Goal: Task Accomplishment & Management: Manage account settings

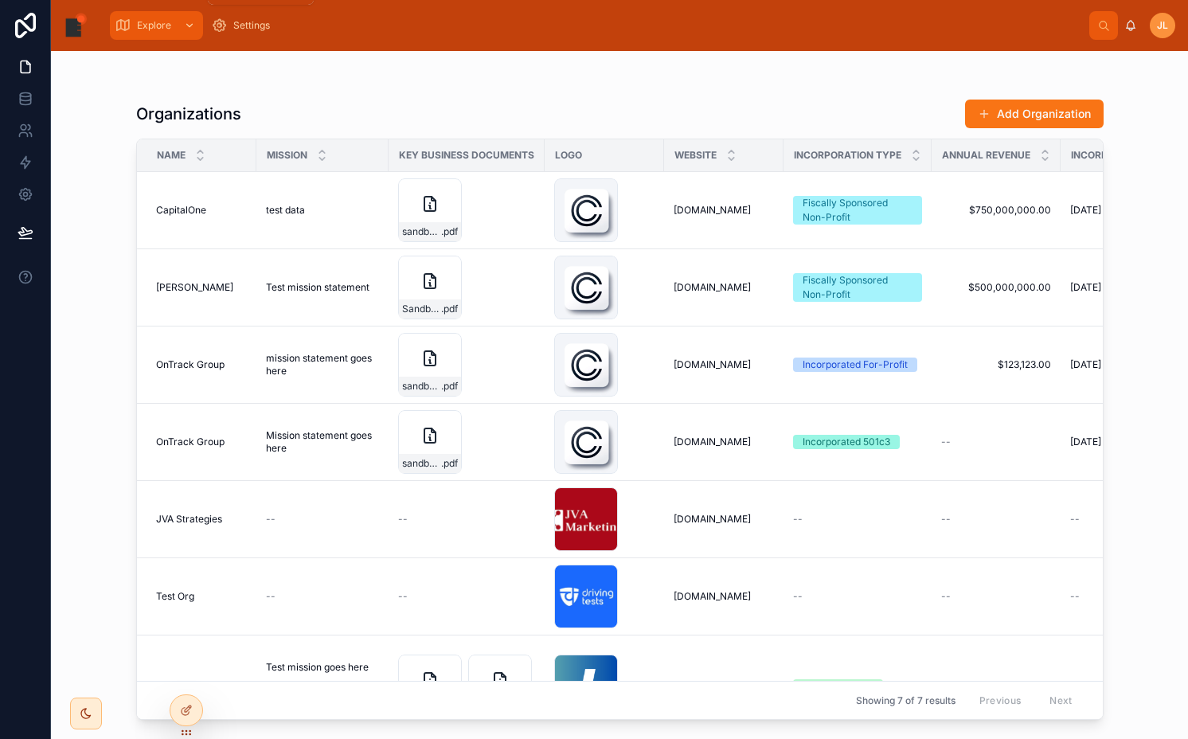
click at [139, 30] on span "Explore" at bounding box center [154, 25] width 34 height 13
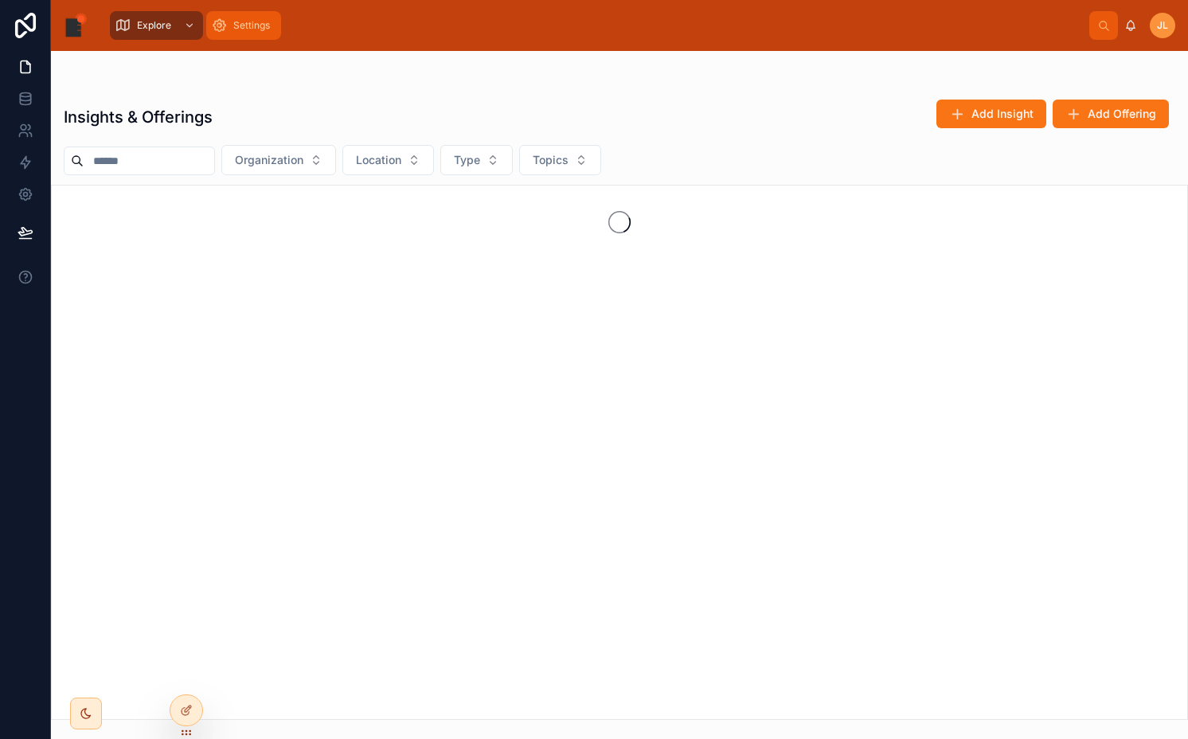
click at [224, 33] on div "Settings" at bounding box center [243, 25] width 65 height 25
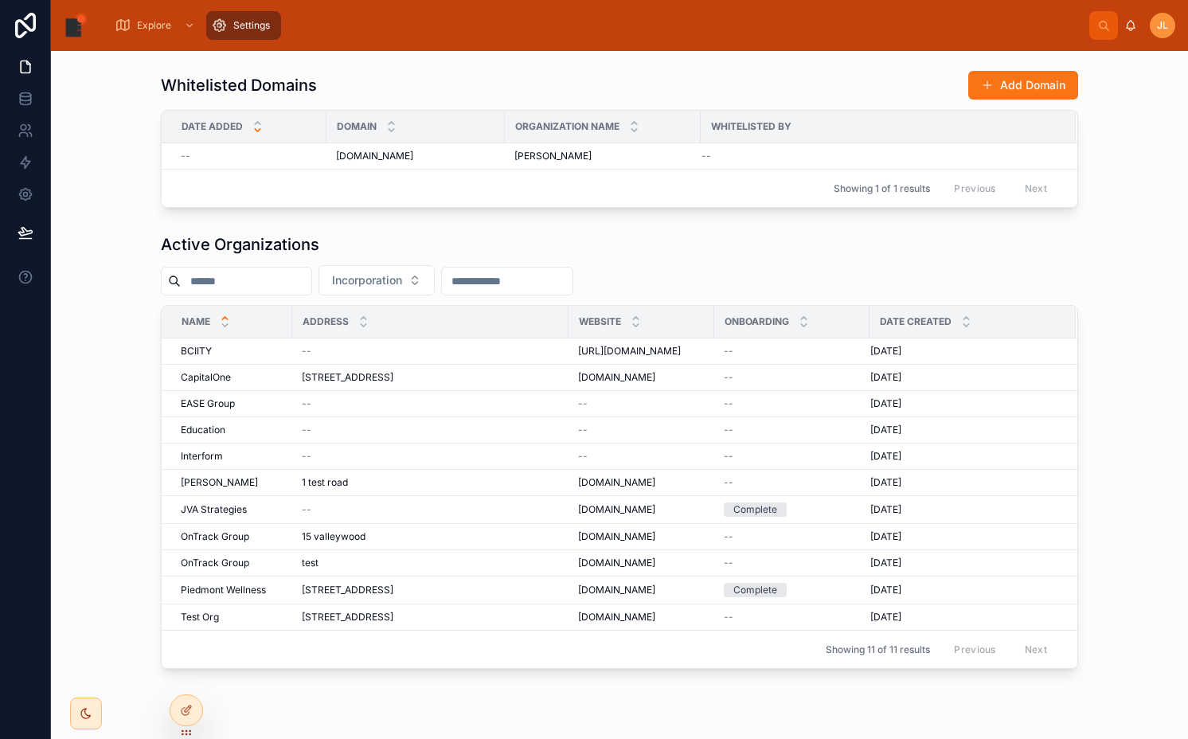
click at [1167, 31] on span "JL" at bounding box center [1162, 25] width 11 height 13
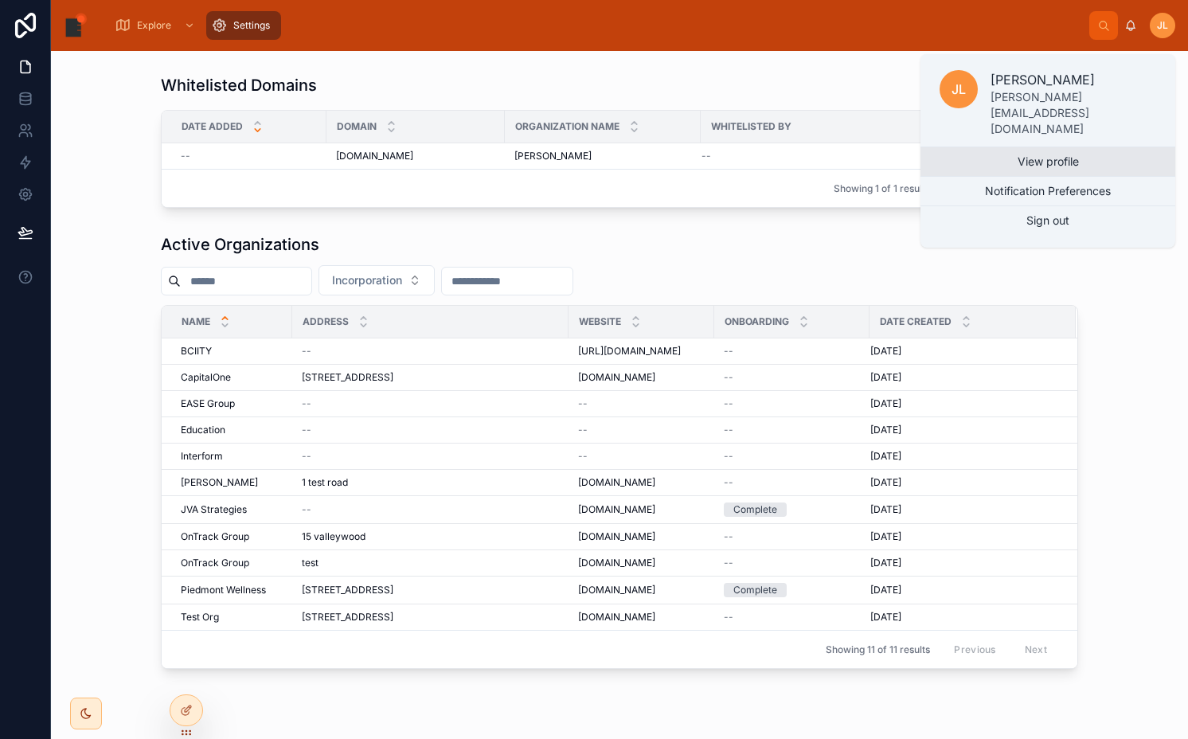
click at [1089, 147] on link "View profile" at bounding box center [1048, 161] width 255 height 29
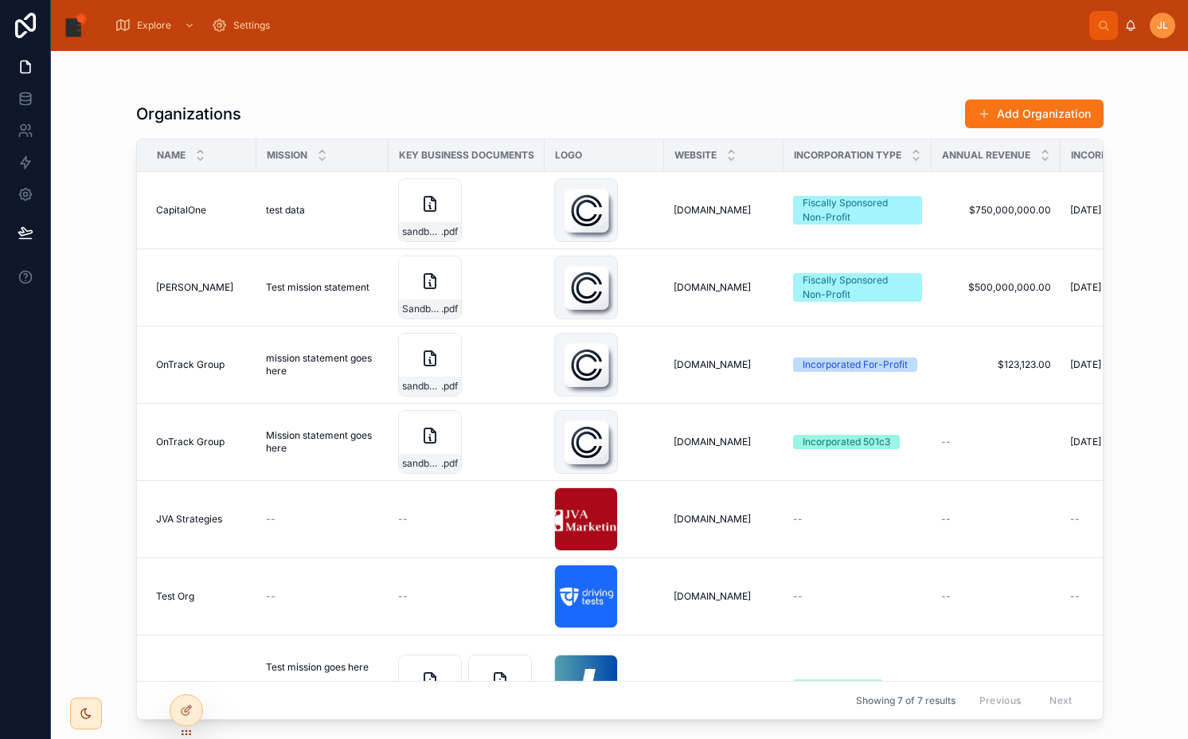
click at [1148, 18] on div "[PERSON_NAME]" at bounding box center [1149, 25] width 51 height 25
click at [1158, 18] on div "JL" at bounding box center [1162, 25] width 25 height 25
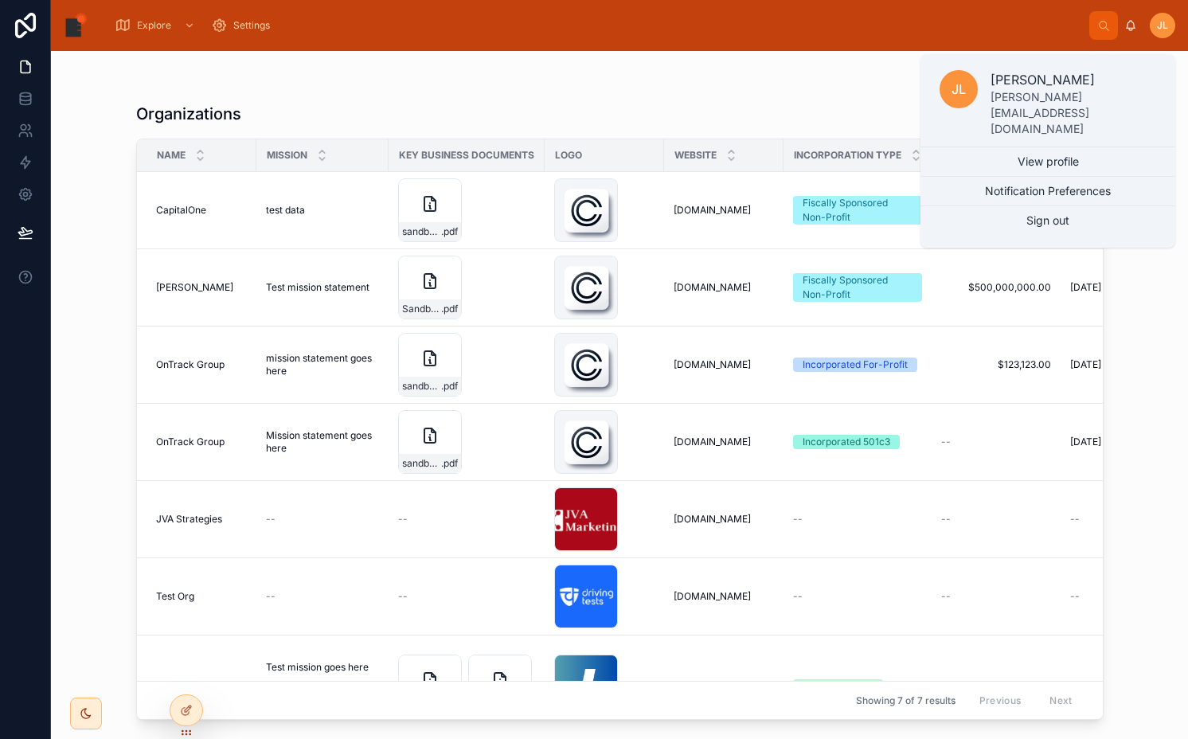
click at [737, 108] on div "Organizations Add Organization" at bounding box center [620, 114] width 968 height 30
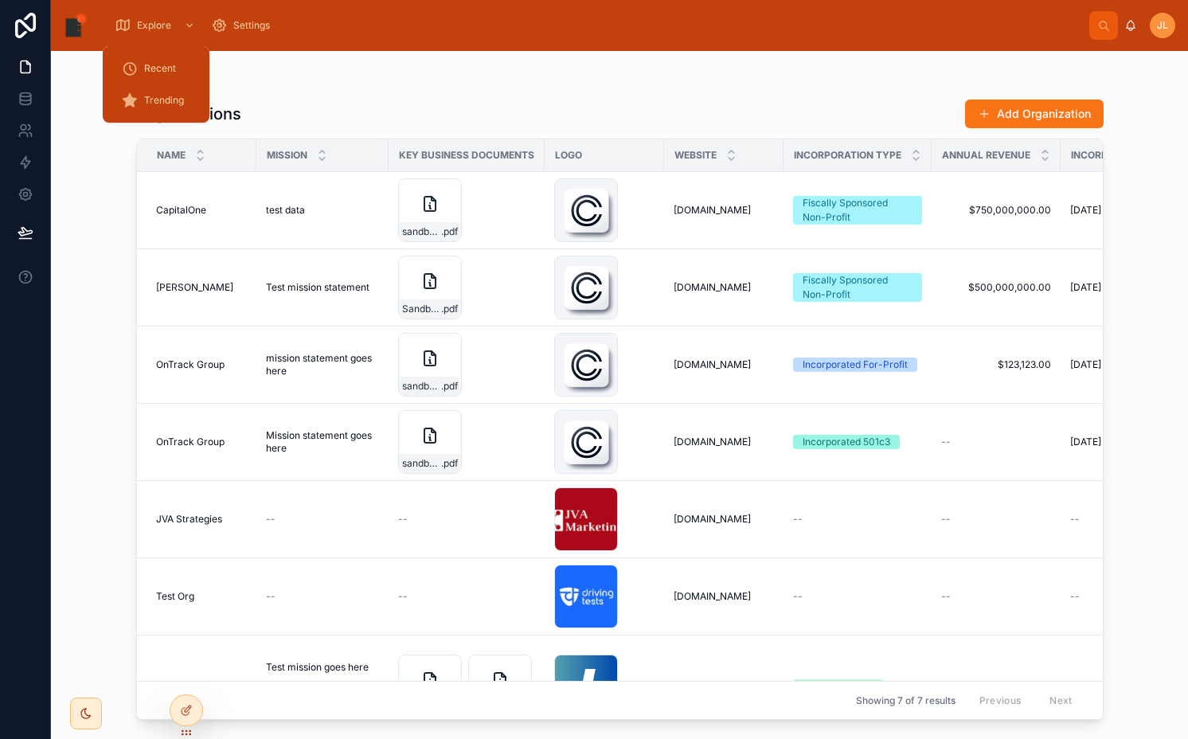
click at [154, 40] on div "Explore Settings" at bounding box center [595, 25] width 987 height 35
click at [152, 34] on div "Explore" at bounding box center [157, 25] width 84 height 25
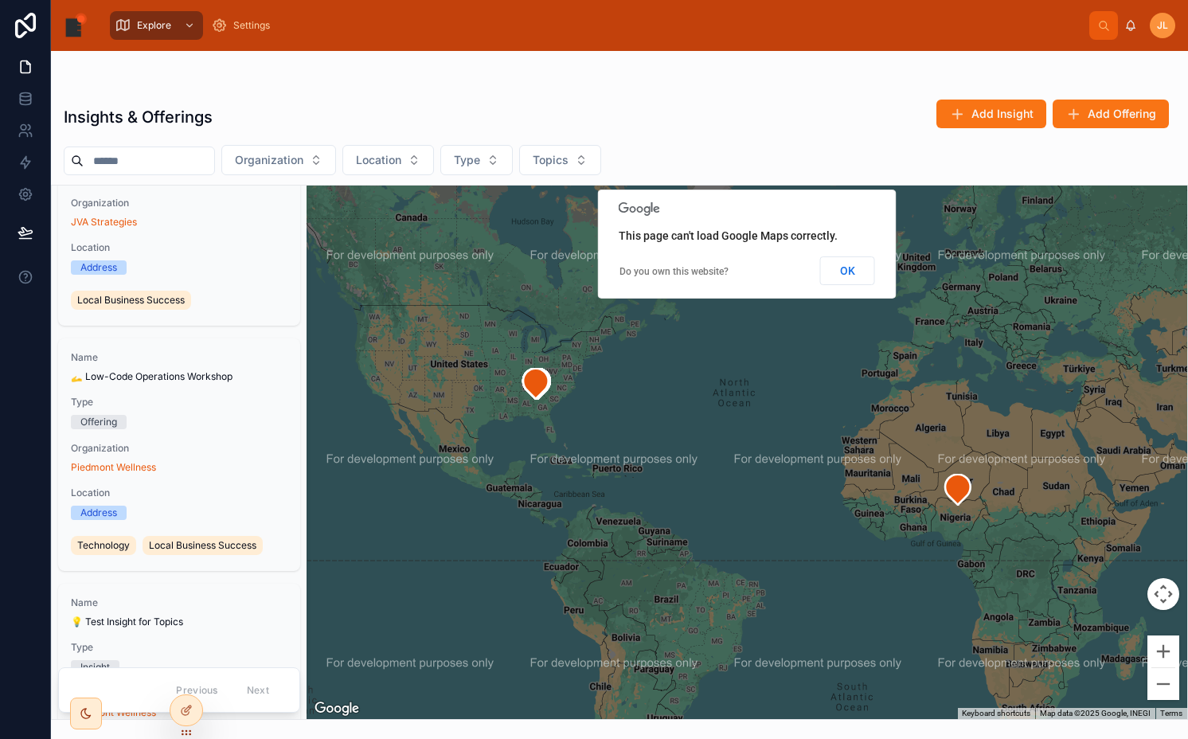
scroll to position [3831, 0]
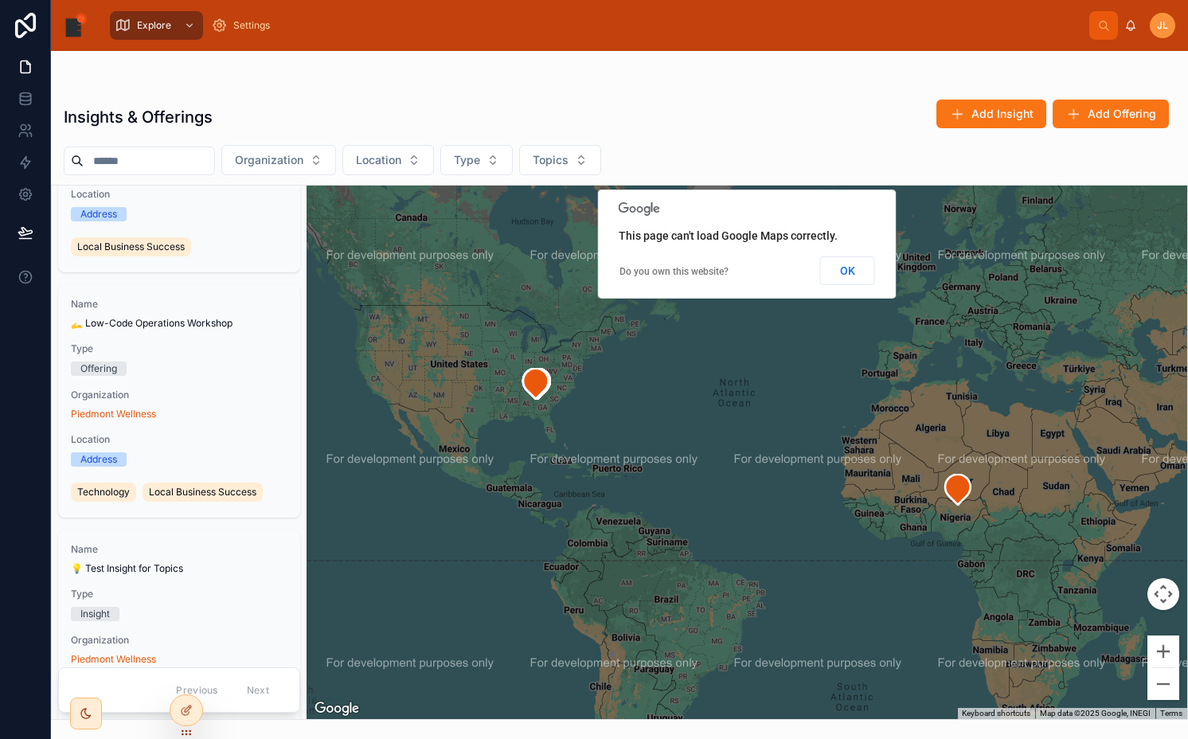
click at [472, 178] on div "Insights & Offerings Add Insight Add Offering Organization Location Type Topics…" at bounding box center [619, 404] width 1137 height 631
click at [471, 166] on span "Type" at bounding box center [467, 160] width 26 height 16
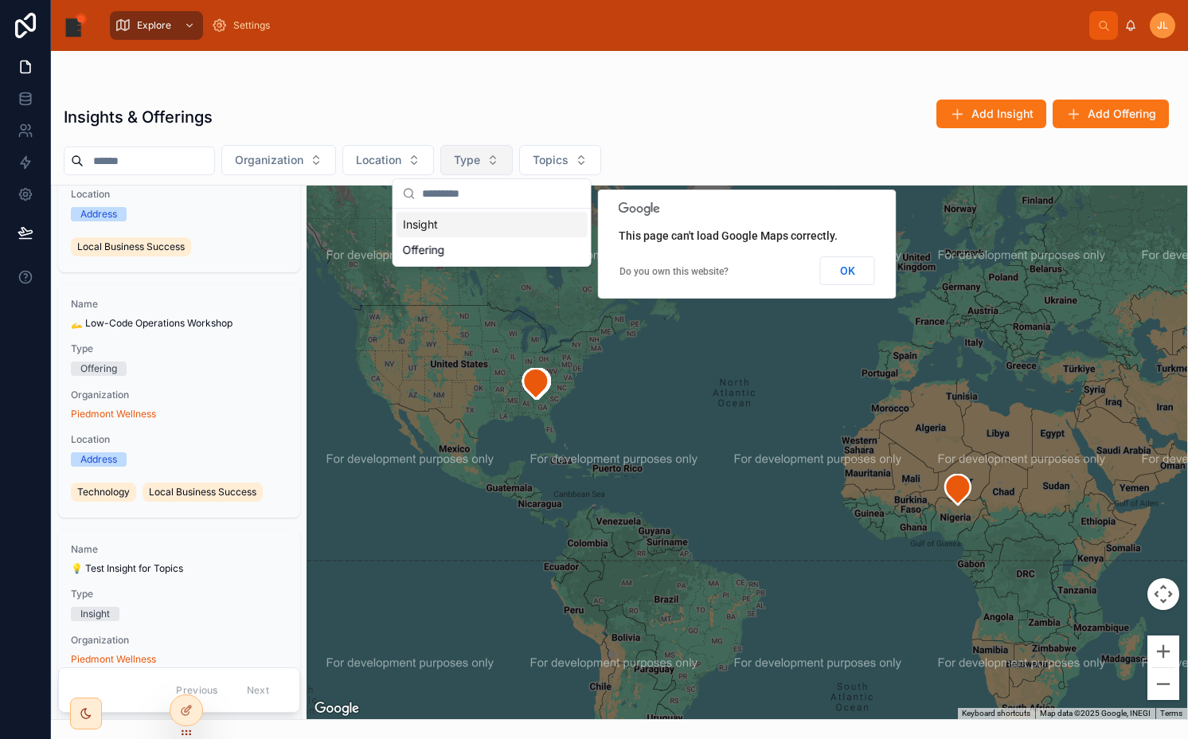
click at [471, 166] on span "Type" at bounding box center [467, 160] width 26 height 16
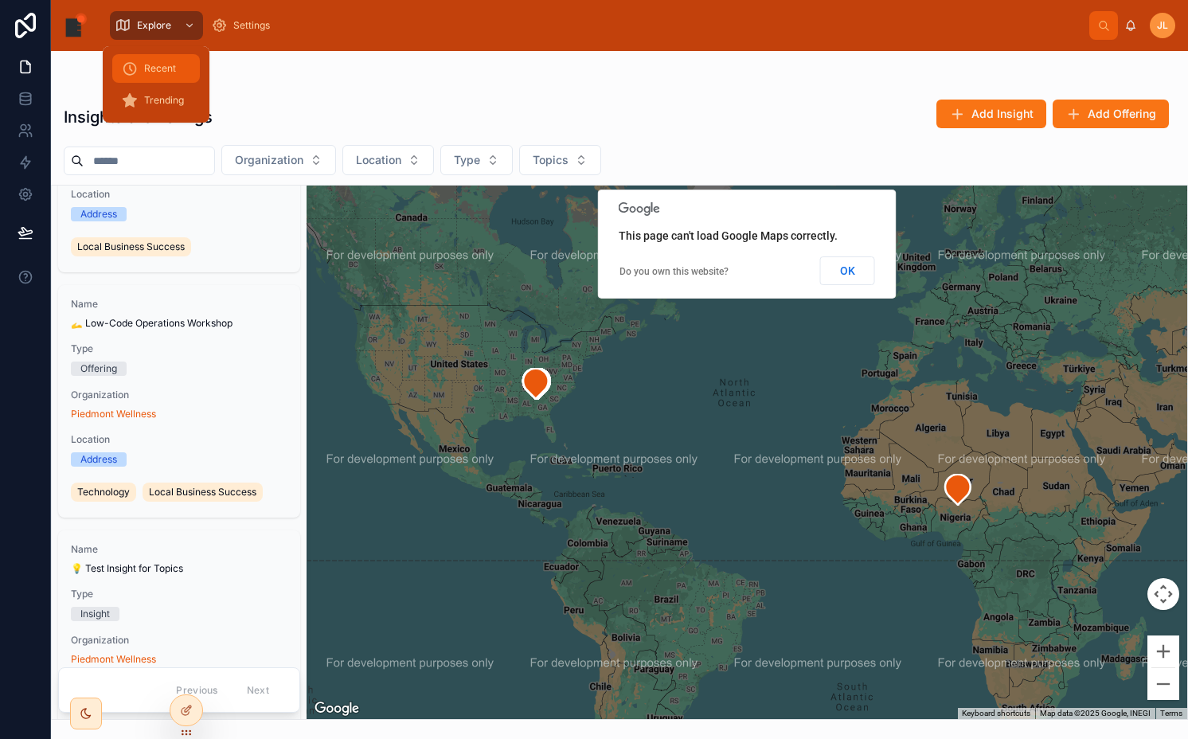
click at [173, 62] on span "Recent" at bounding box center [160, 68] width 32 height 13
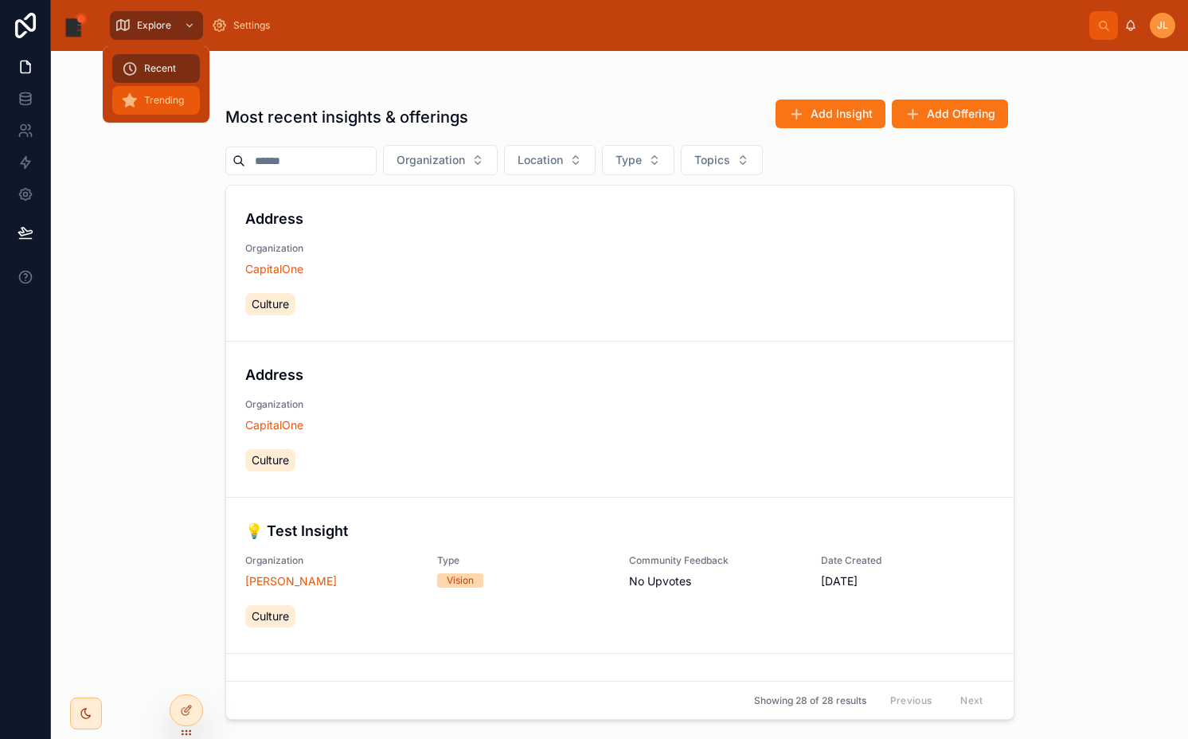
click at [163, 95] on span "Trending" at bounding box center [164, 100] width 40 height 13
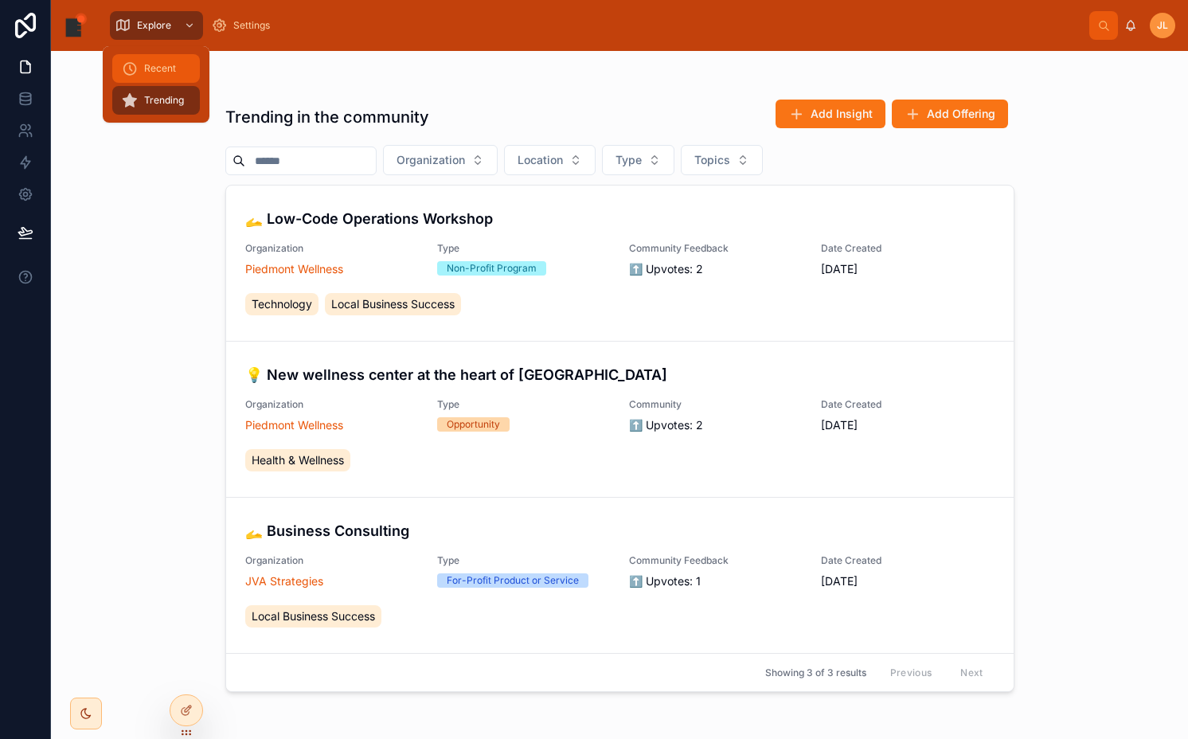
click at [161, 62] on span "Recent" at bounding box center [160, 68] width 32 height 13
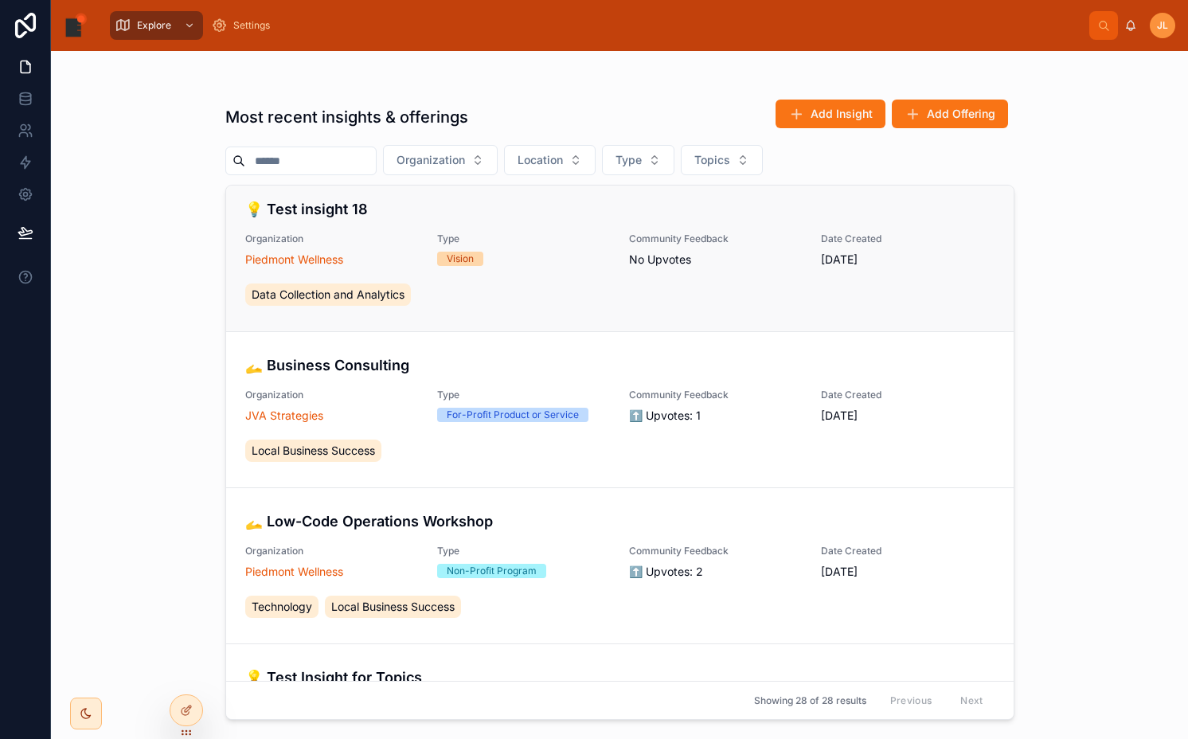
scroll to position [2561, 0]
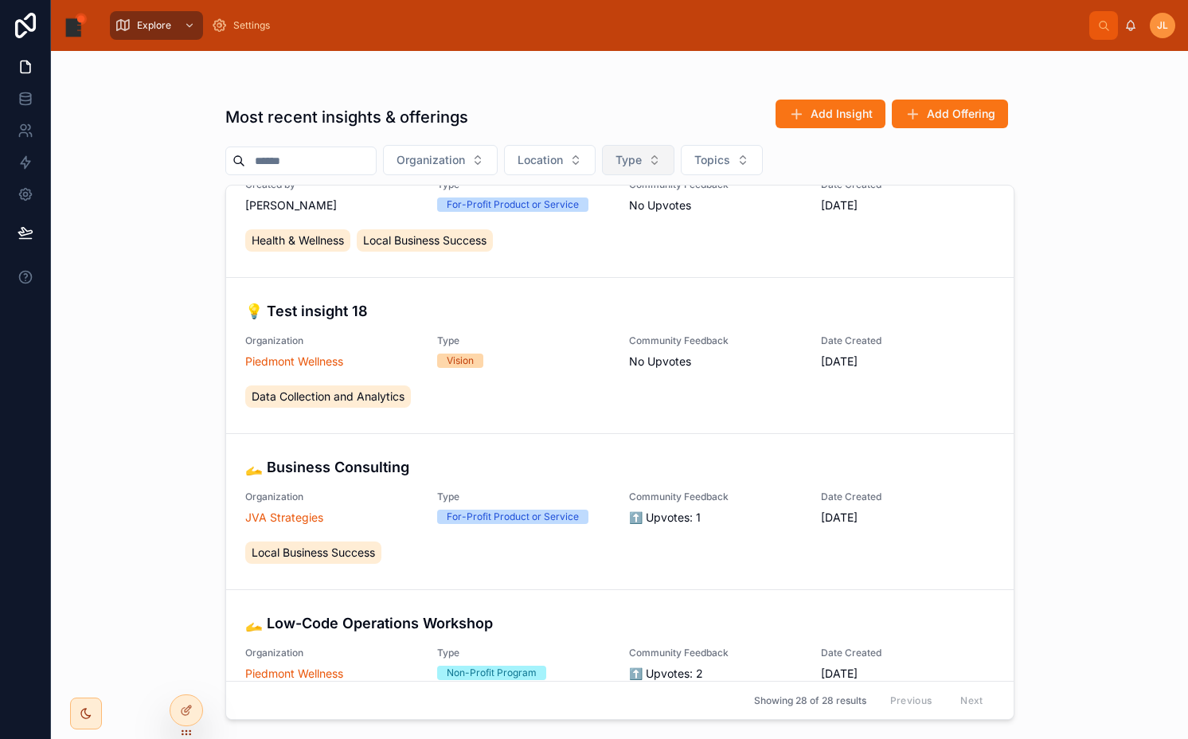
click at [660, 165] on button "Type" at bounding box center [638, 160] width 72 height 30
click at [634, 252] on div "Offering" at bounding box center [652, 249] width 191 height 25
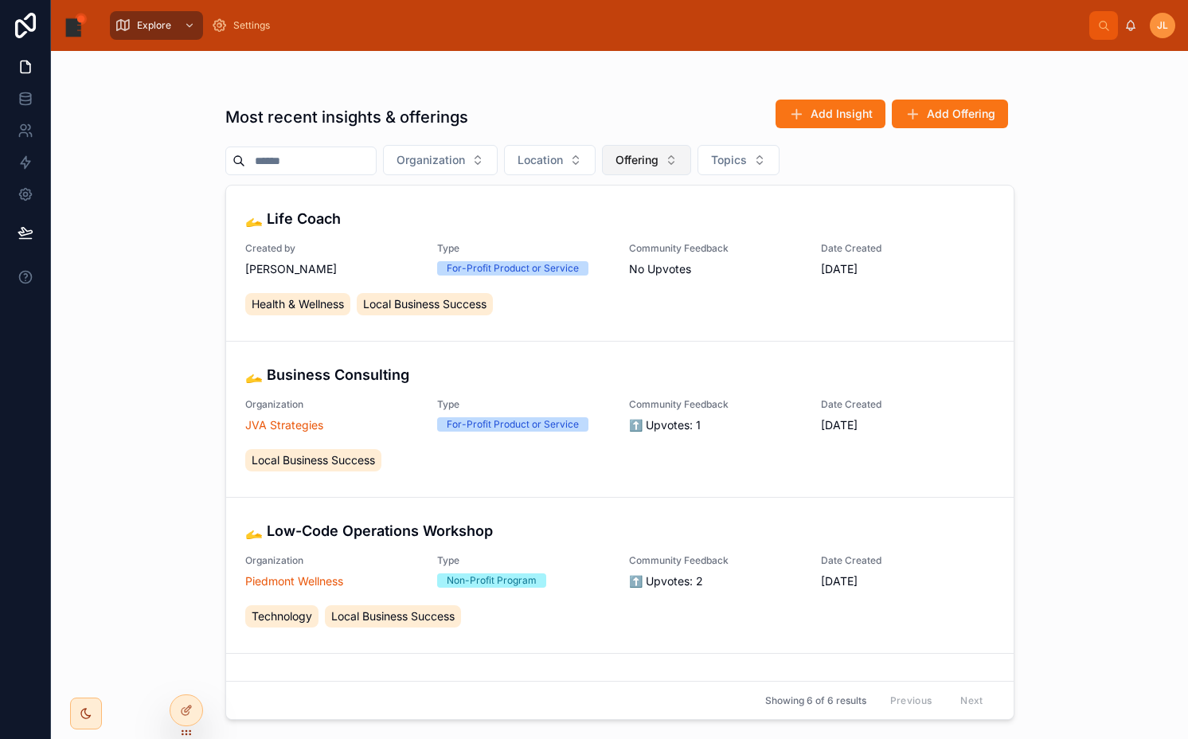
click at [643, 162] on span "Offering" at bounding box center [637, 160] width 43 height 16
click at [651, 256] on div "Insight" at bounding box center [661, 249] width 191 height 25
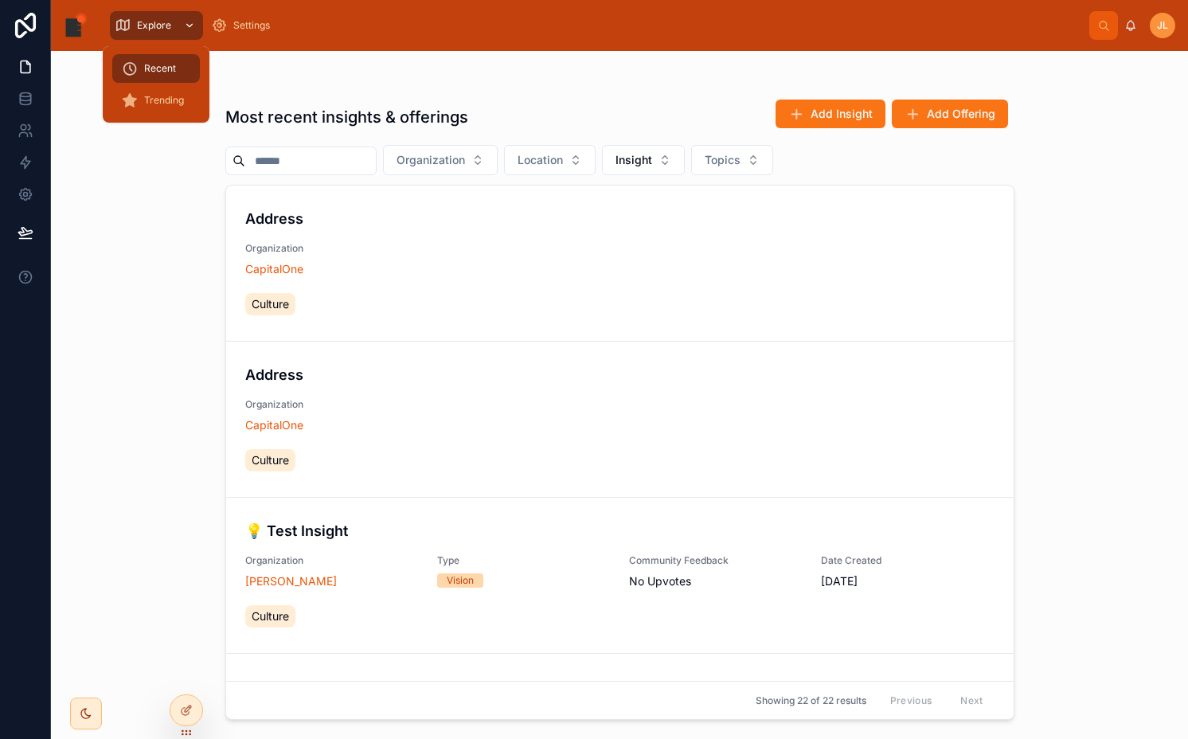
click at [162, 25] on span "Explore" at bounding box center [154, 25] width 34 height 13
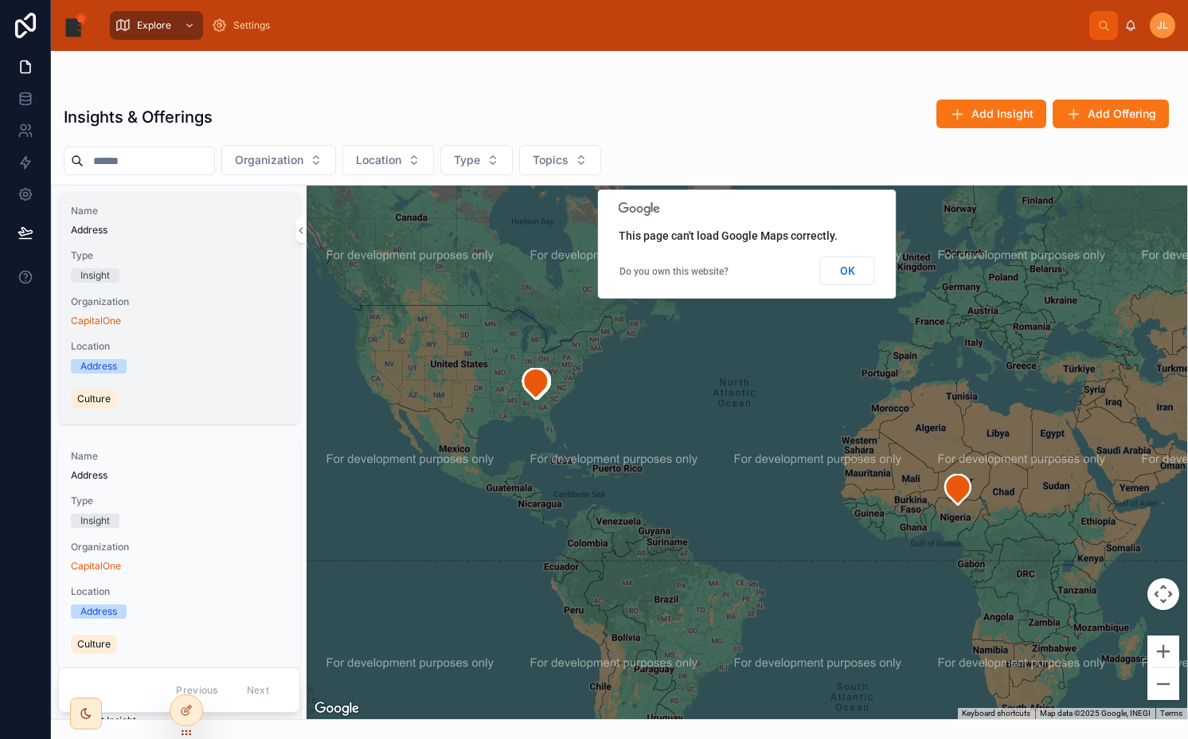
click at [189, 247] on div "Name Address Type Insight Organization CapitalOne Location Address Culture" at bounding box center [179, 308] width 242 height 233
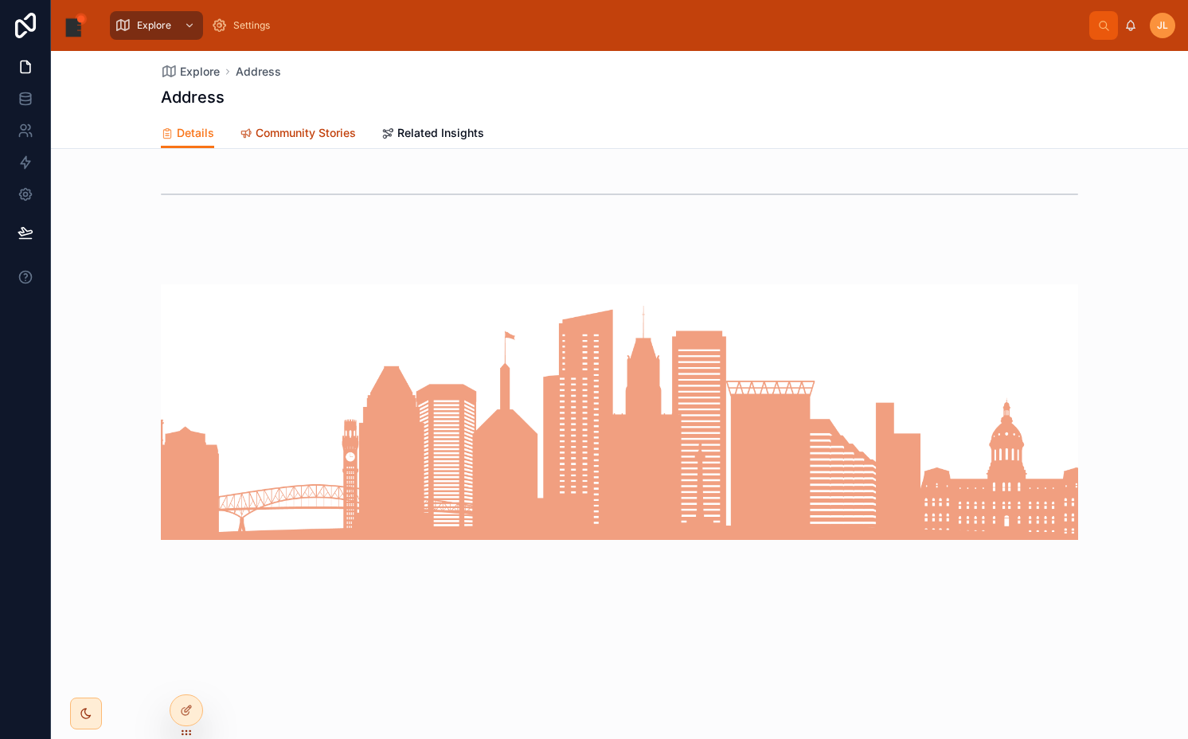
click at [313, 139] on span "Community Stories" at bounding box center [306, 133] width 100 height 16
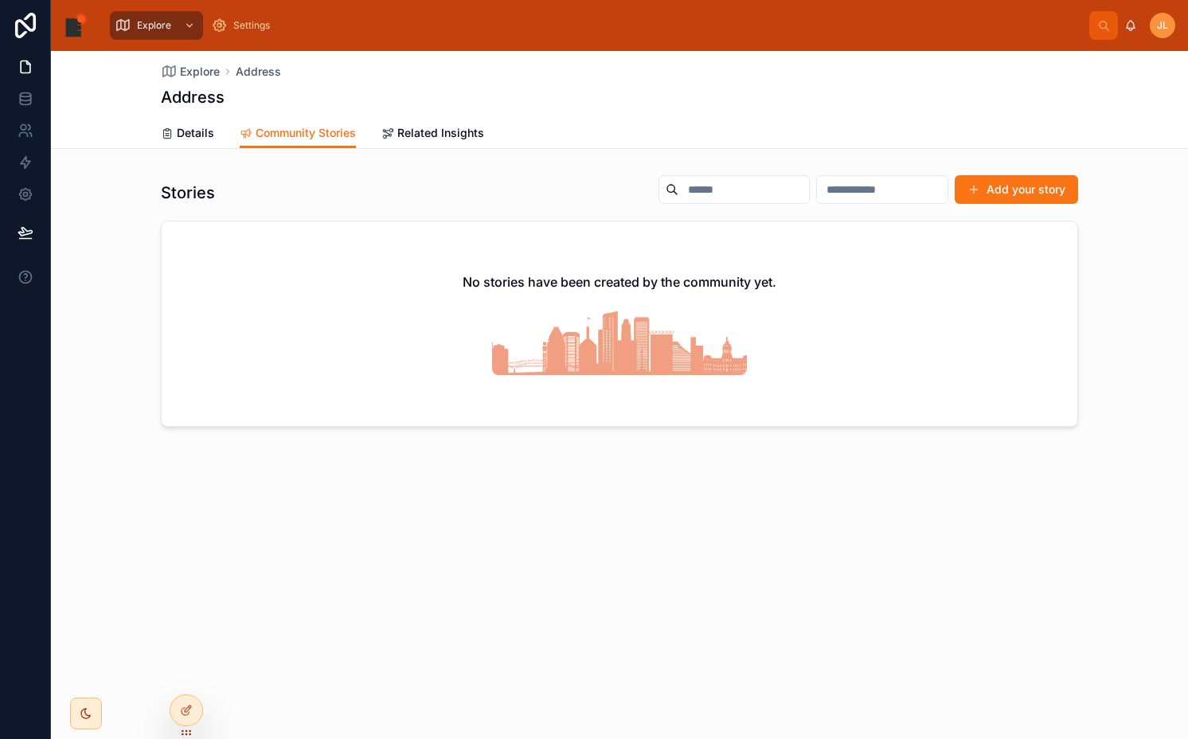
drag, startPoint x: 466, startPoint y: 322, endPoint x: 466, endPoint y: 338, distance: 15.9
click at [466, 323] on div "No stories have been created by the community yet." at bounding box center [620, 323] width 916 height 205
click at [1058, 196] on button "Add your story" at bounding box center [1016, 189] width 123 height 29
click at [440, 142] on link "Related Insights" at bounding box center [432, 135] width 103 height 32
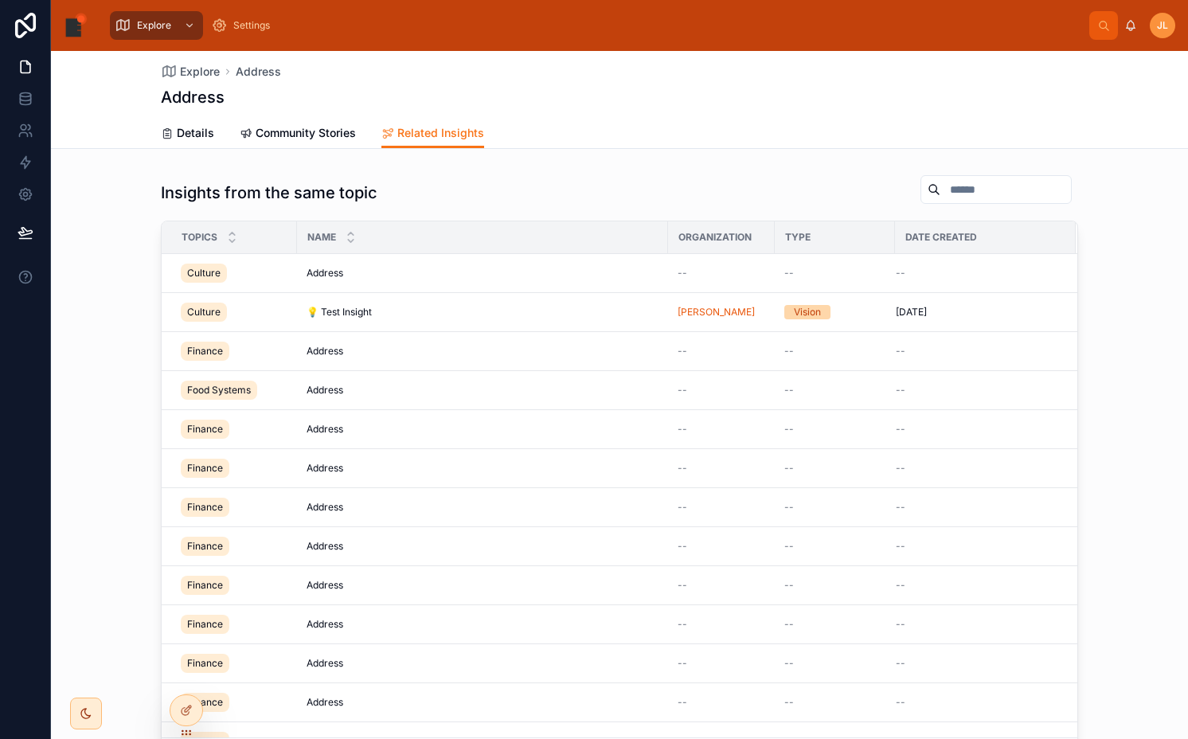
click at [581, 169] on div "Insights from the same topic Topics Name Organization Type Date Created Culture…" at bounding box center [619, 475] width 1137 height 615
click at [189, 674] on icon at bounding box center [186, 676] width 13 height 13
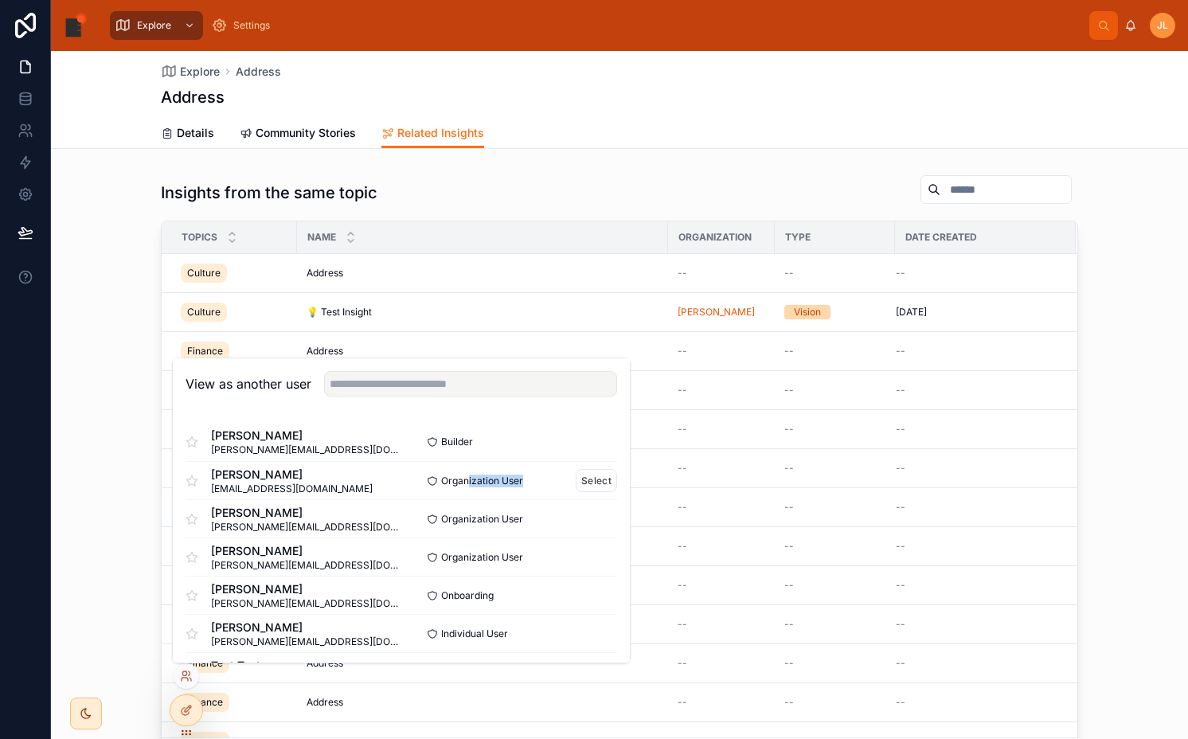
drag, startPoint x: 463, startPoint y: 479, endPoint x: 522, endPoint y: 479, distance: 59.7
click at [522, 479] on div "Organization User Select" at bounding box center [509, 480] width 216 height 23
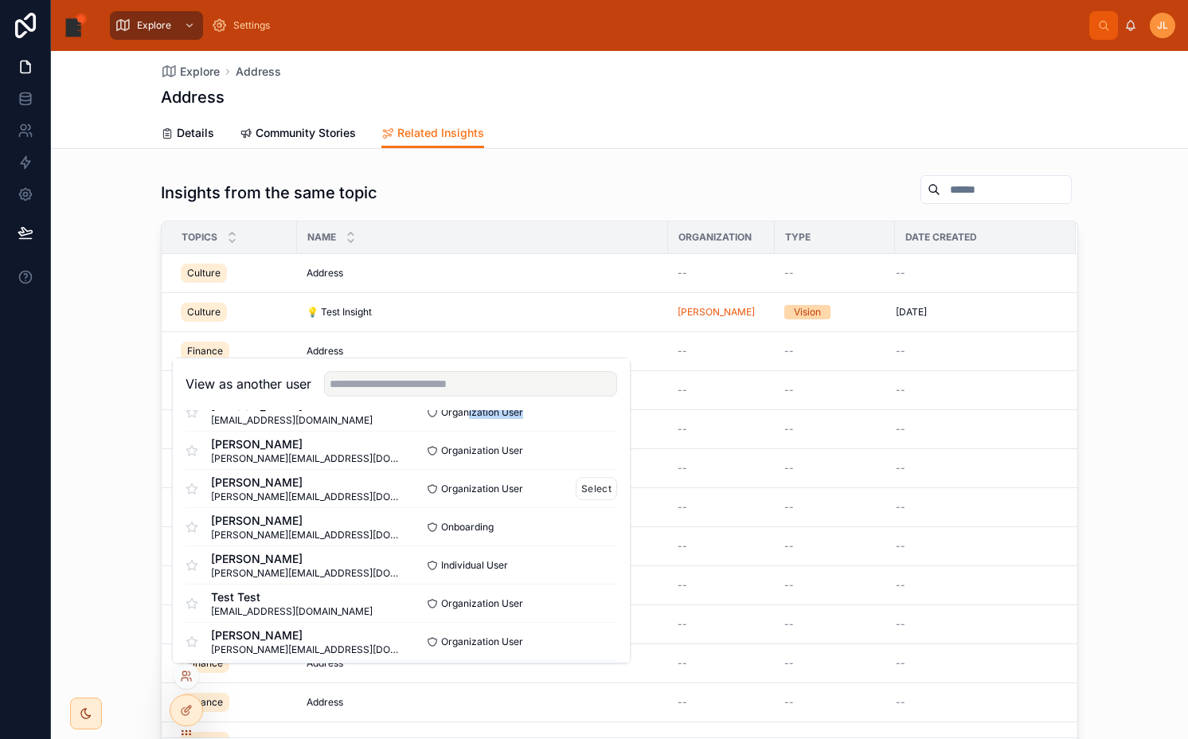
scroll to position [70, 0]
drag, startPoint x: 442, startPoint y: 560, endPoint x: 509, endPoint y: 560, distance: 66.9
click at [509, 560] on div "Individual User Select" at bounding box center [509, 563] width 216 height 23
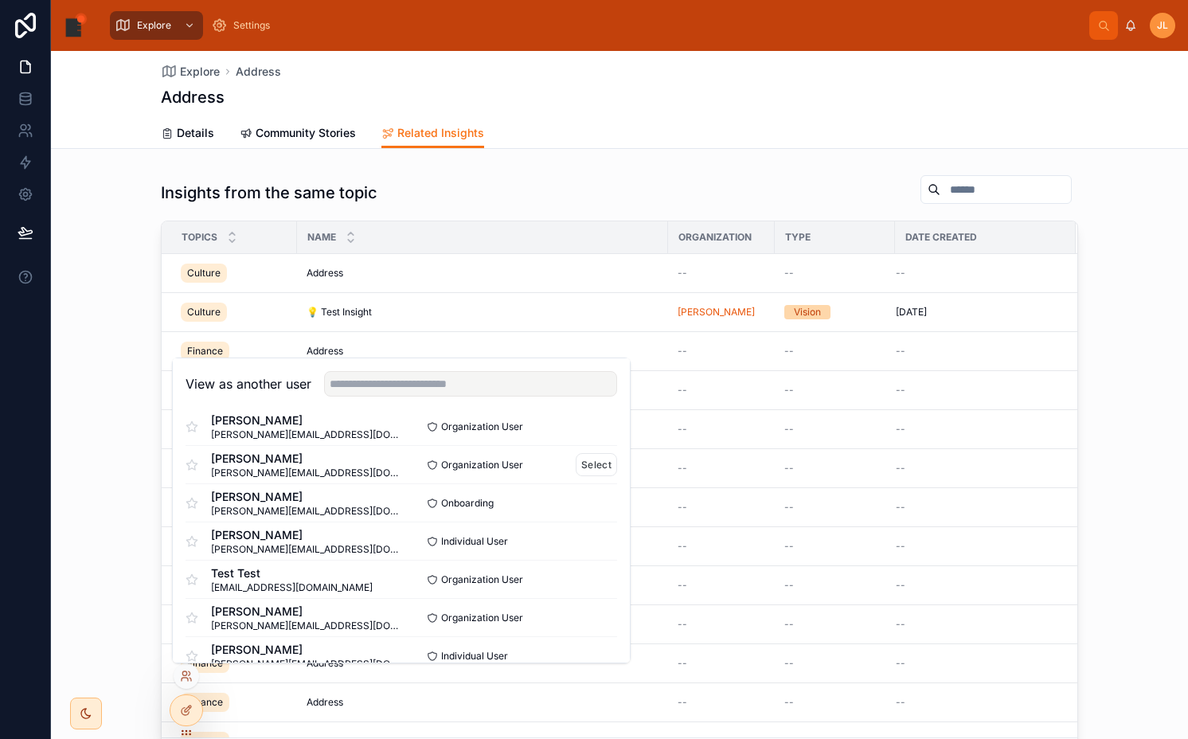
scroll to position [101, 0]
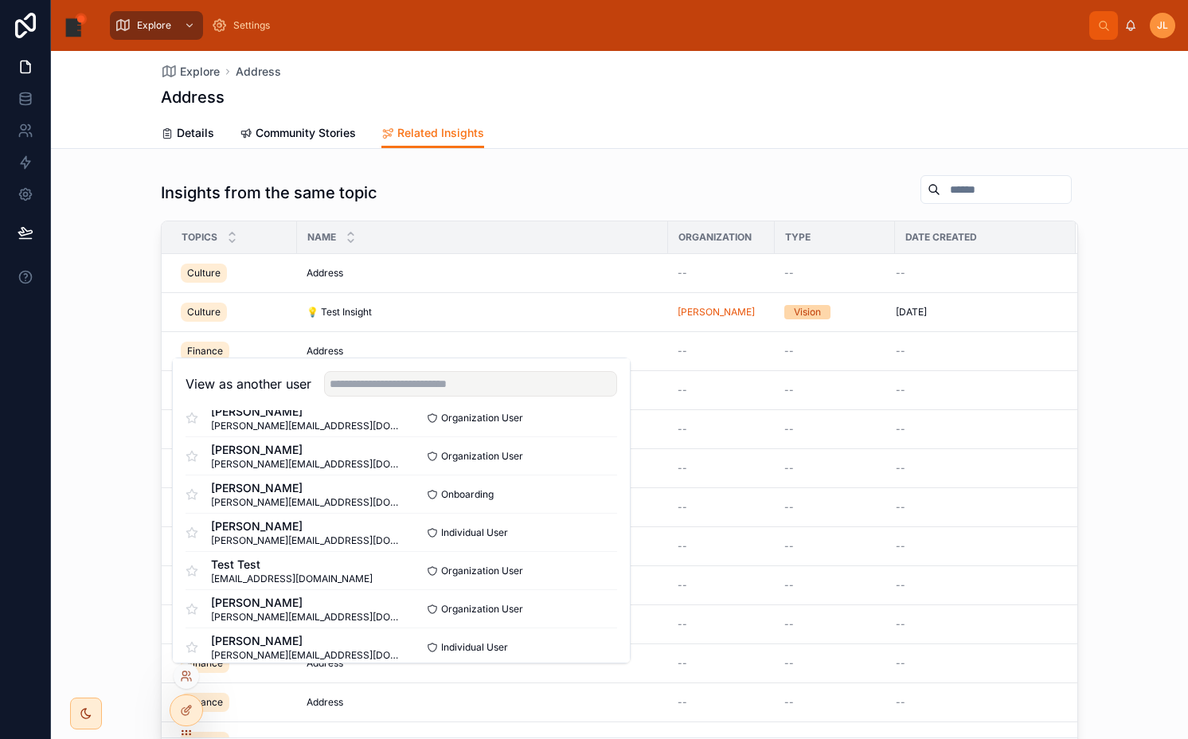
click at [513, 162] on div "Explore Address Address Related Insights Details Community Stories Related Insi…" at bounding box center [619, 660] width 1137 height 1218
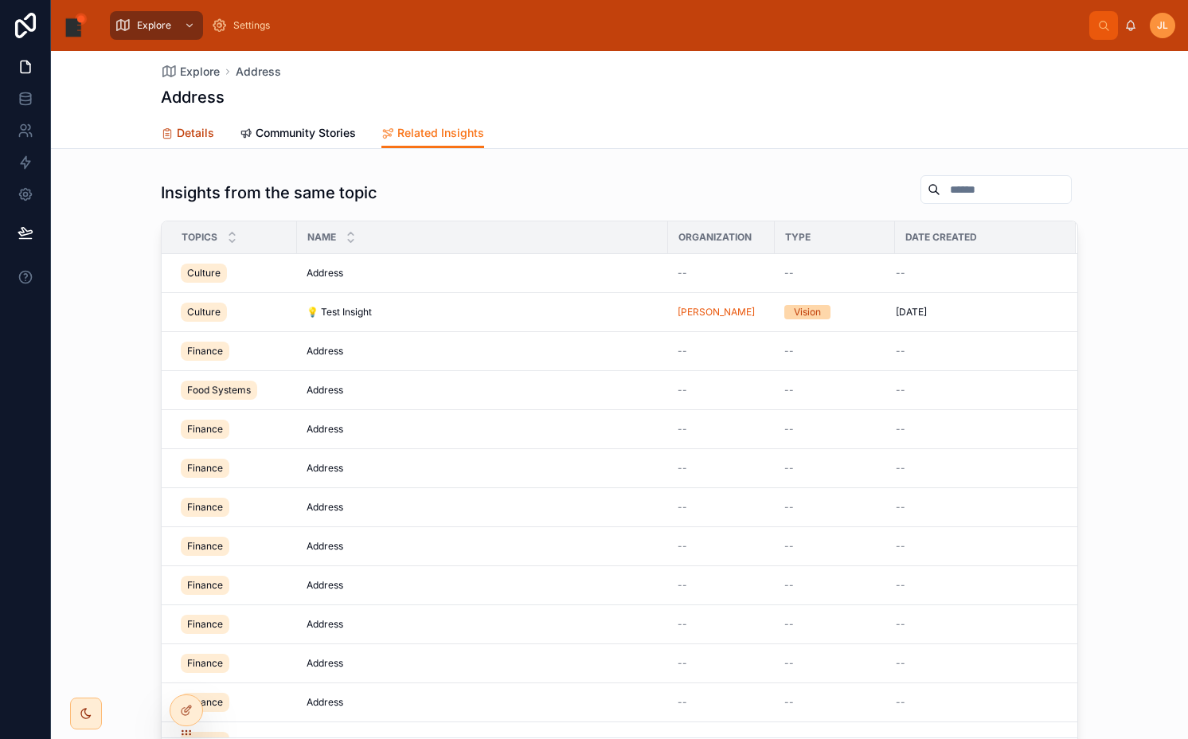
click at [201, 145] on link "Details" at bounding box center [187, 135] width 53 height 32
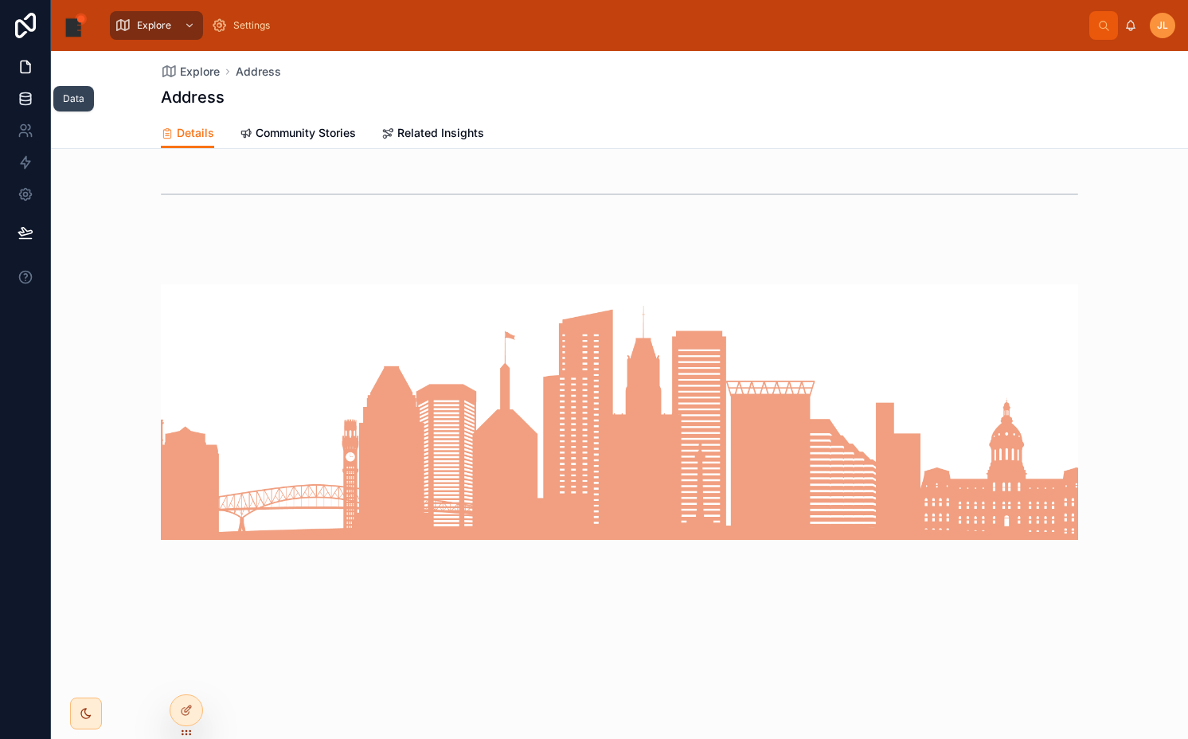
click at [33, 92] on link at bounding box center [25, 99] width 50 height 32
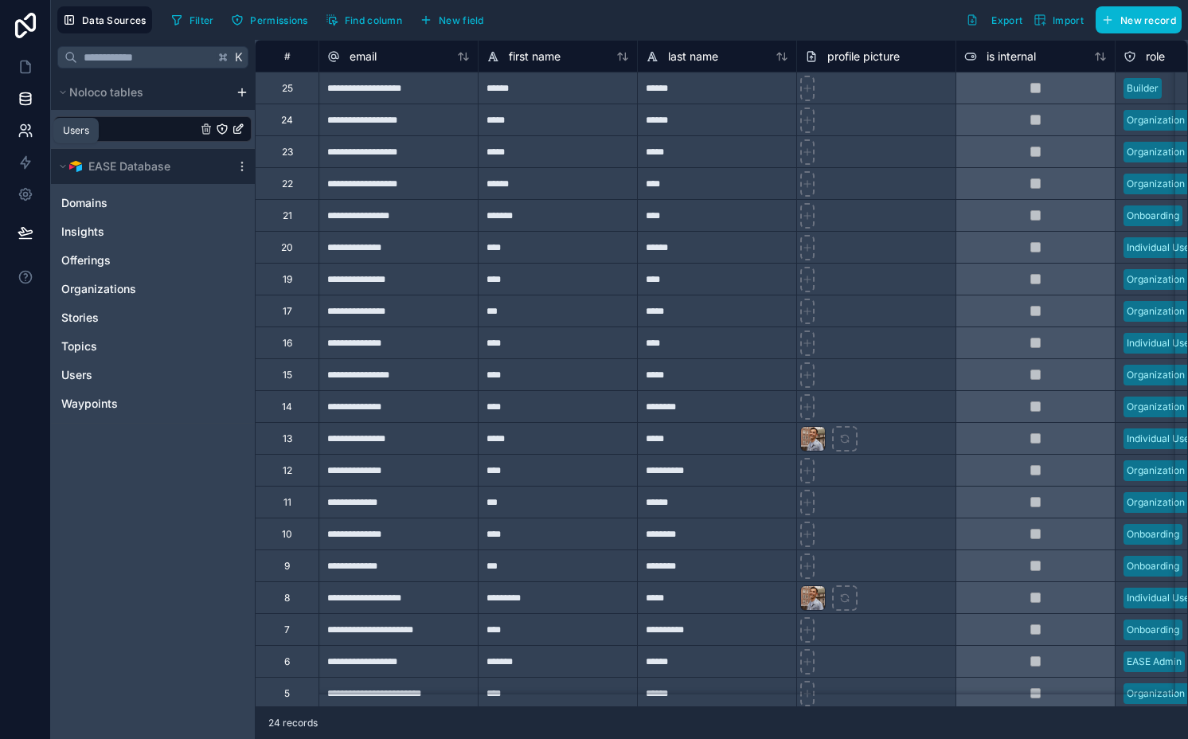
click at [28, 131] on icon at bounding box center [26, 131] width 16 height 16
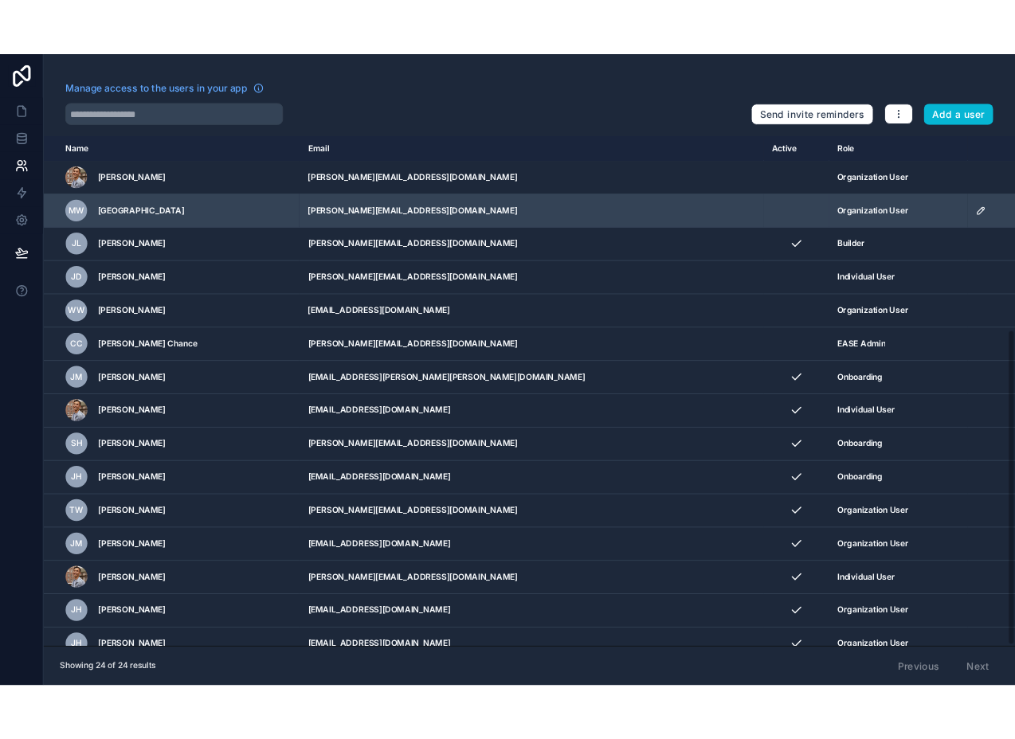
scroll to position [368, 0]
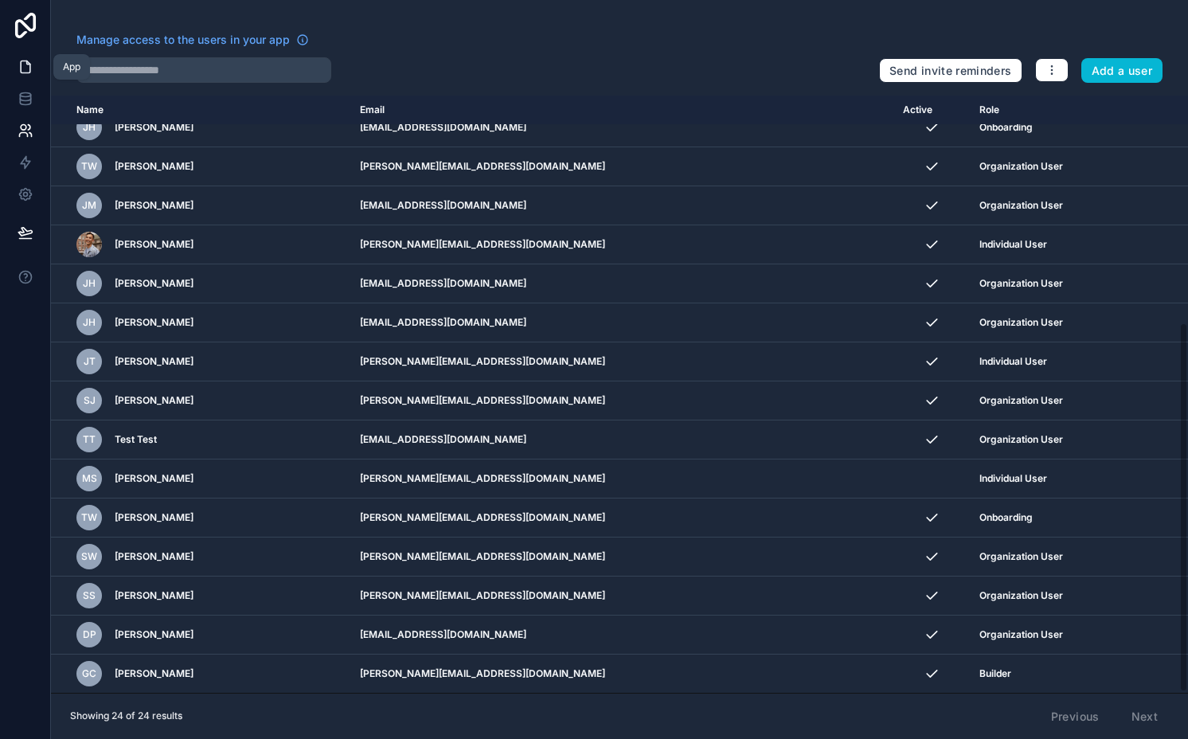
click at [38, 67] on link at bounding box center [25, 67] width 50 height 32
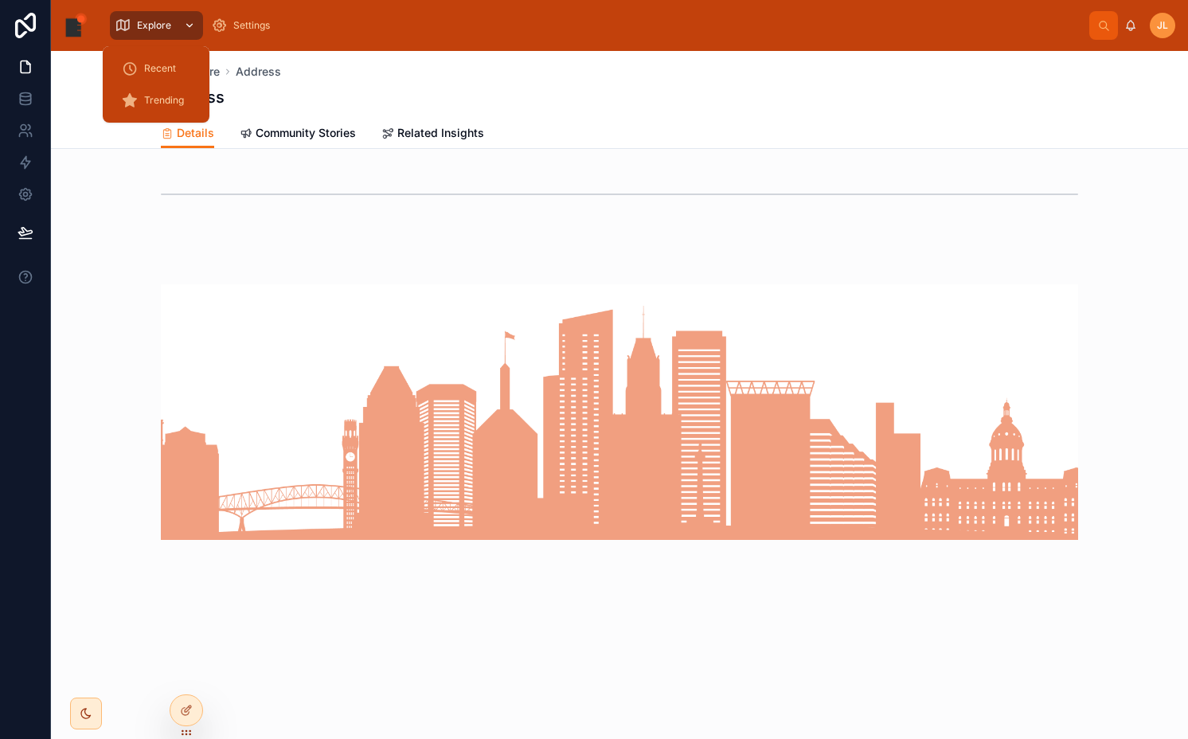
click at [158, 25] on span "Explore" at bounding box center [154, 25] width 34 height 13
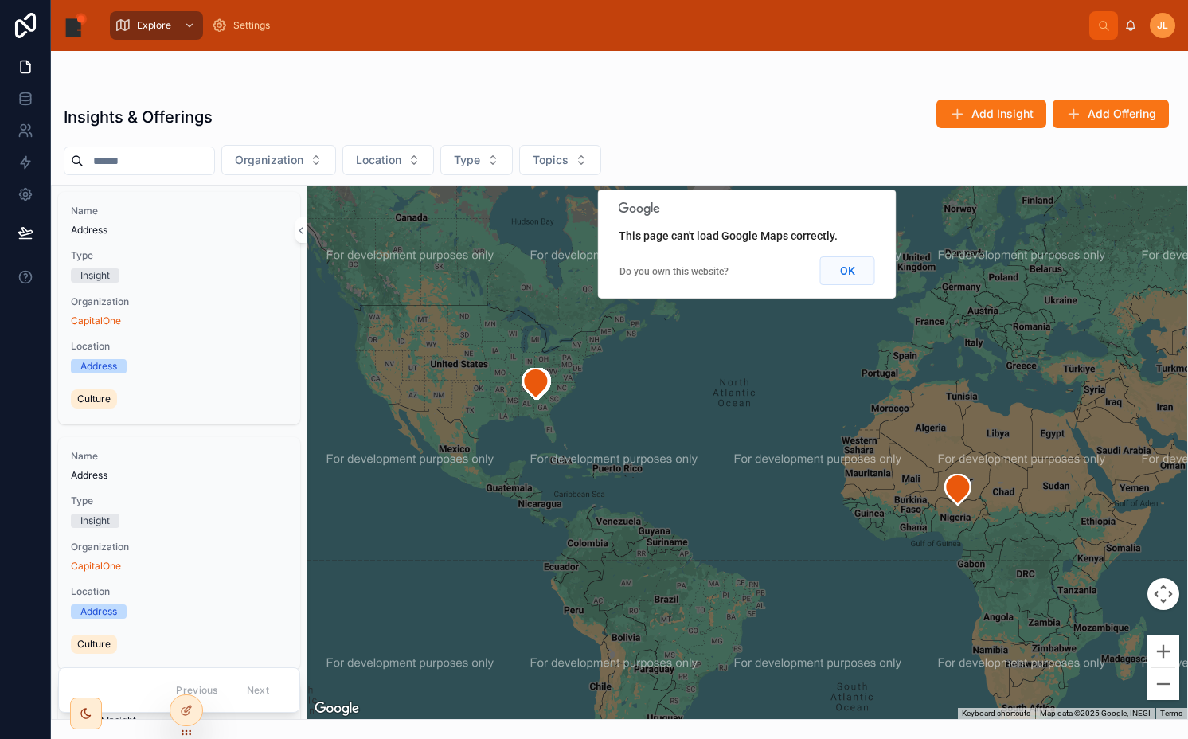
click at [852, 276] on button "OK" at bounding box center [847, 270] width 55 height 29
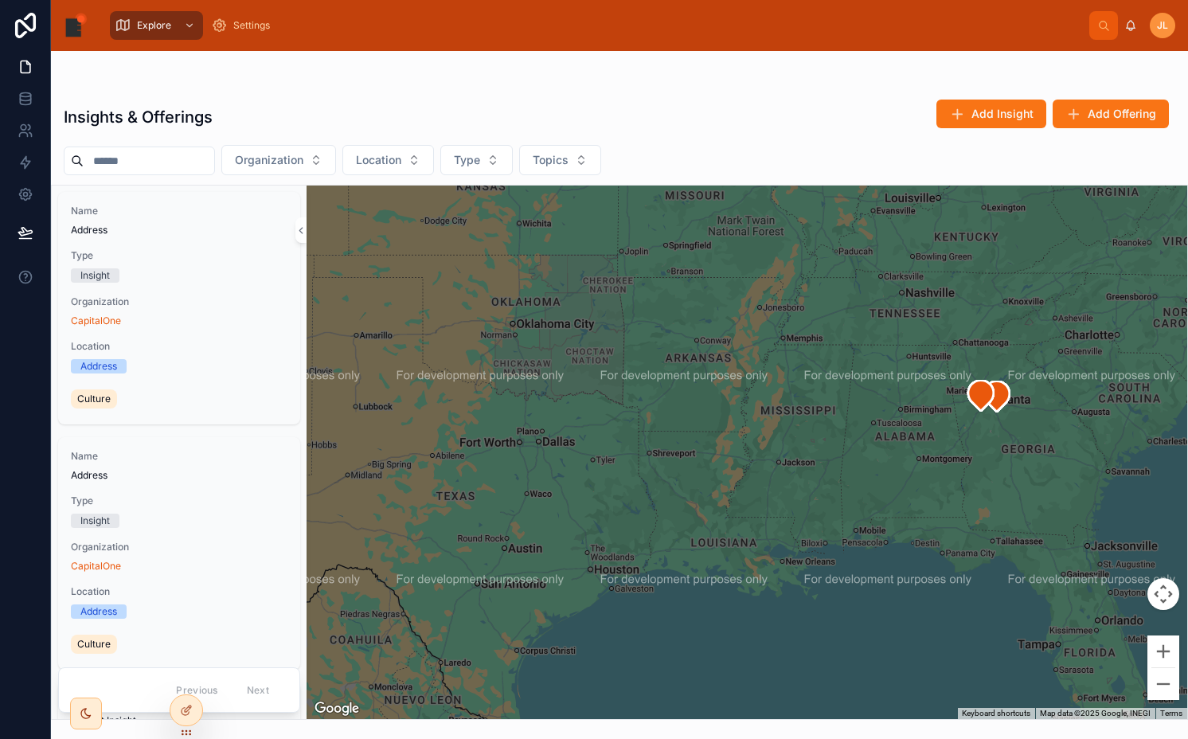
drag, startPoint x: 730, startPoint y: 419, endPoint x: 348, endPoint y: 419, distance: 382.2
click at [348, 419] on div at bounding box center [747, 453] width 881 height 534
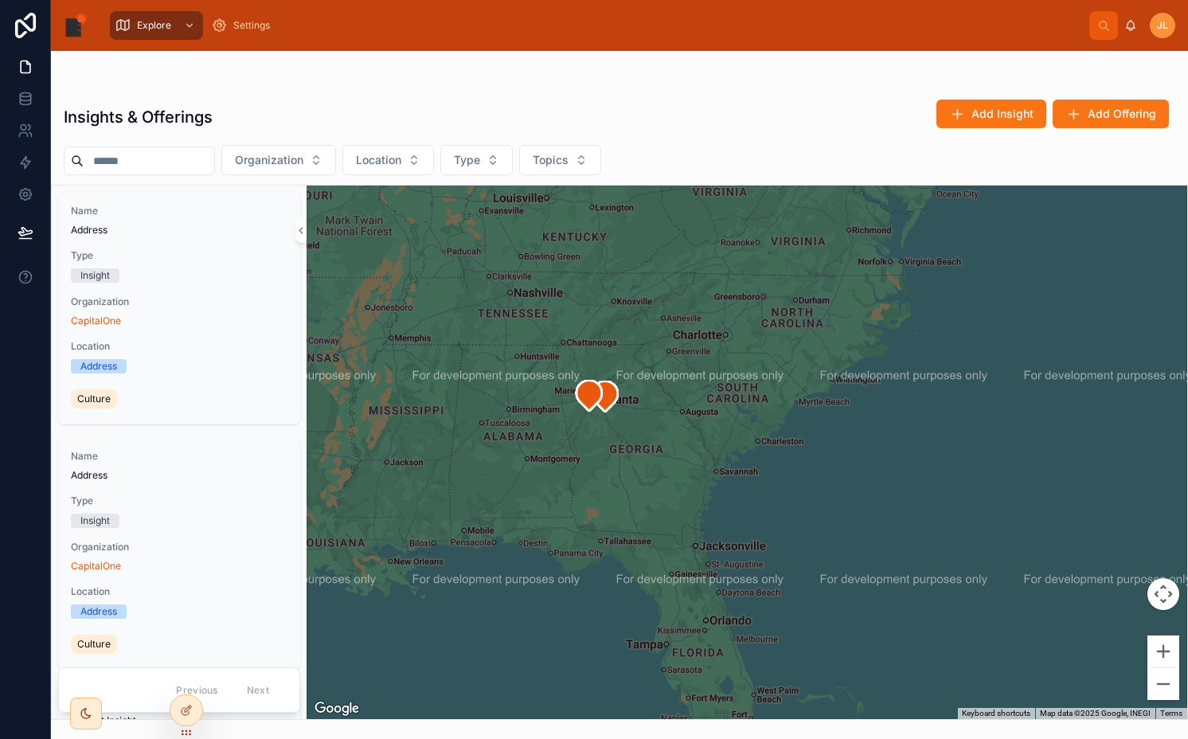
drag, startPoint x: 479, startPoint y: 411, endPoint x: 874, endPoint y: 411, distance: 395.0
click at [874, 411] on div at bounding box center [747, 453] width 881 height 534
click at [592, 100] on div "Insights & Offerings Add Insight Add Offering" at bounding box center [620, 117] width 1112 height 37
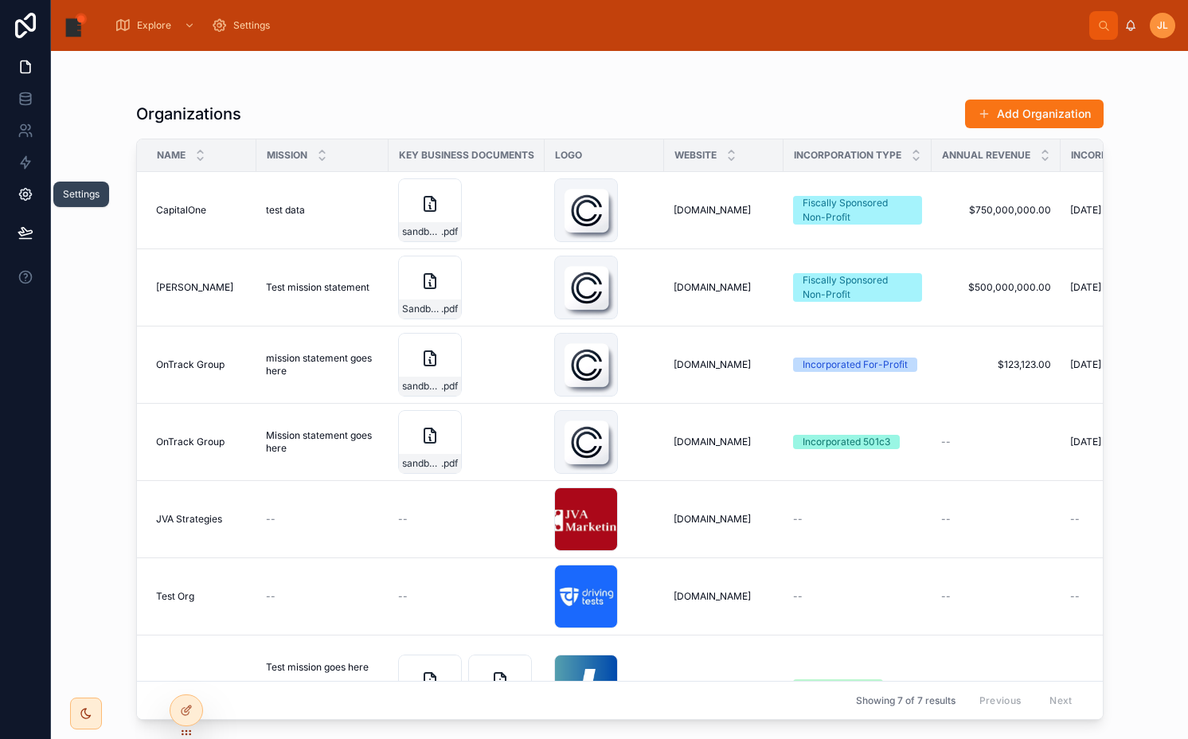
click at [16, 202] on link at bounding box center [25, 194] width 50 height 32
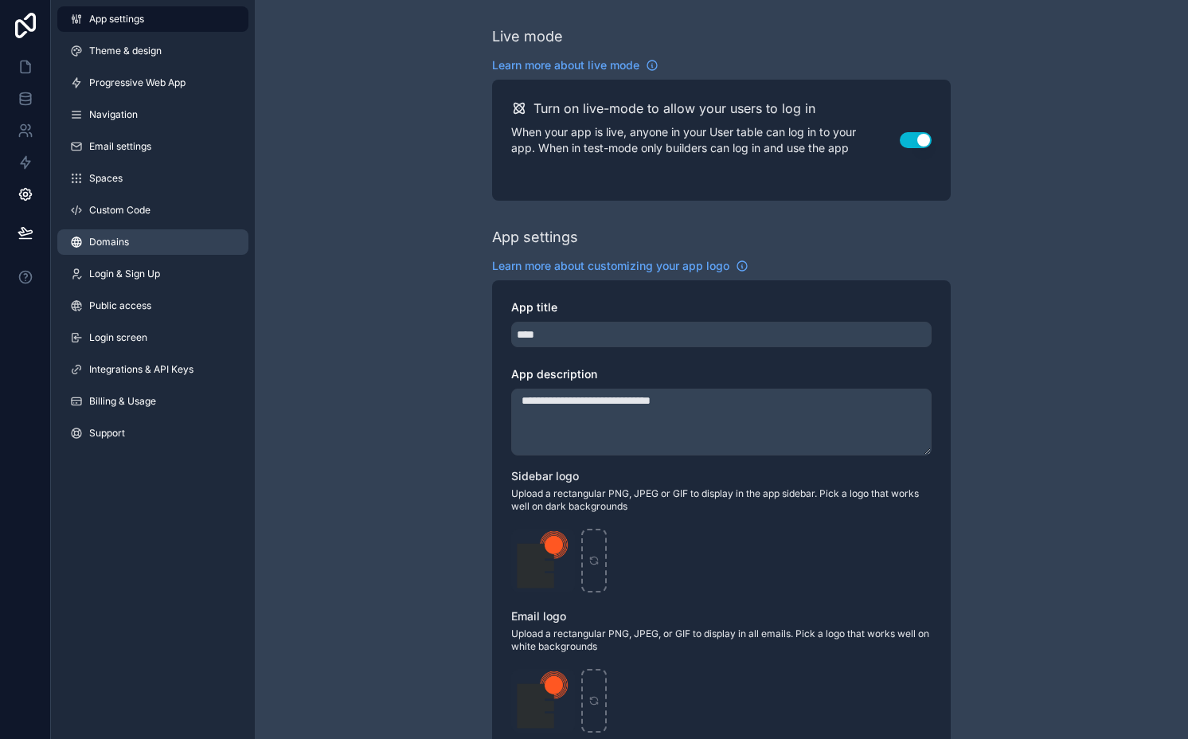
click at [154, 244] on link "Domains" at bounding box center [152, 241] width 191 height 25
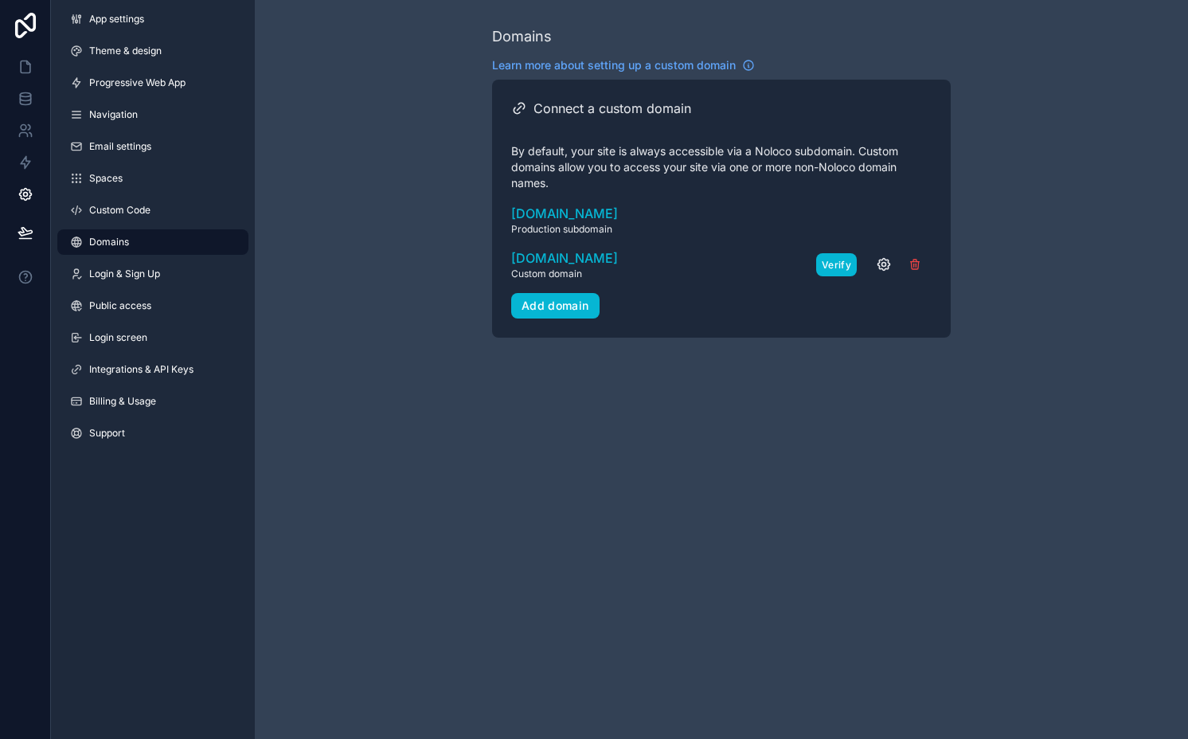
click at [843, 264] on button "Verify" at bounding box center [836, 264] width 41 height 23
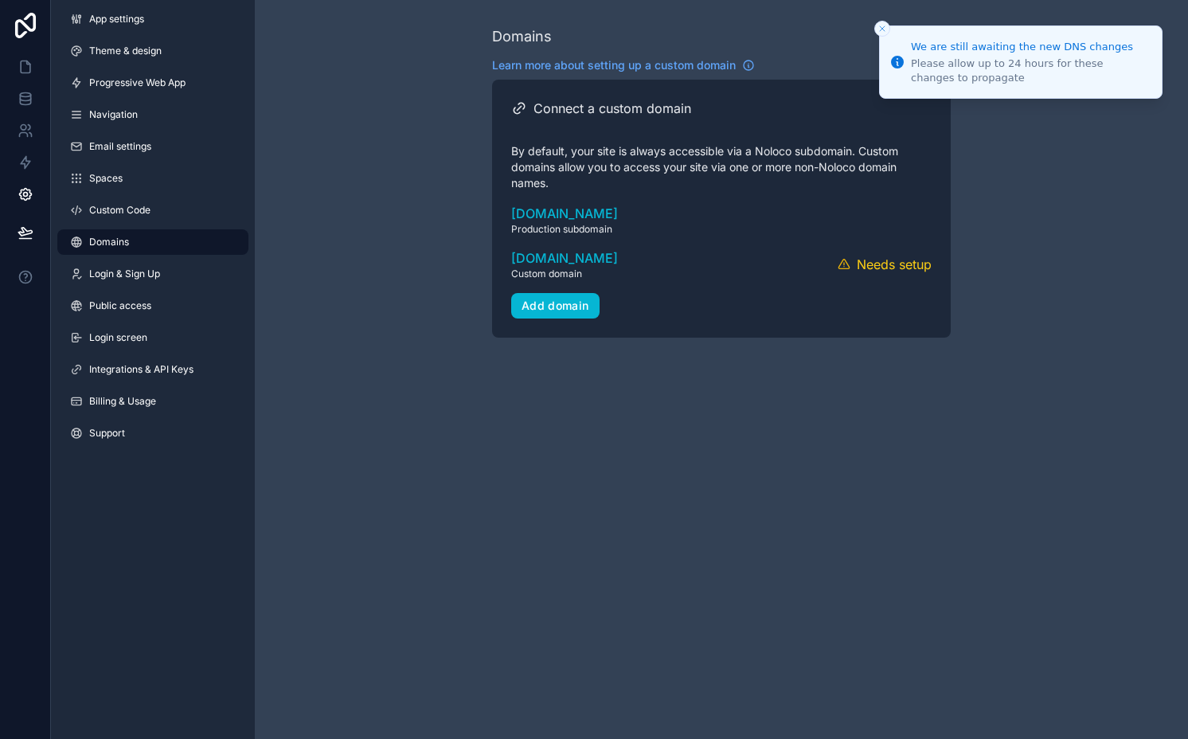
click at [1027, 64] on div "Please allow up to 24 hours for these changes to propagate" at bounding box center [1030, 71] width 238 height 29
click at [886, 260] on icon "scrollable content" at bounding box center [884, 265] width 12 height 12
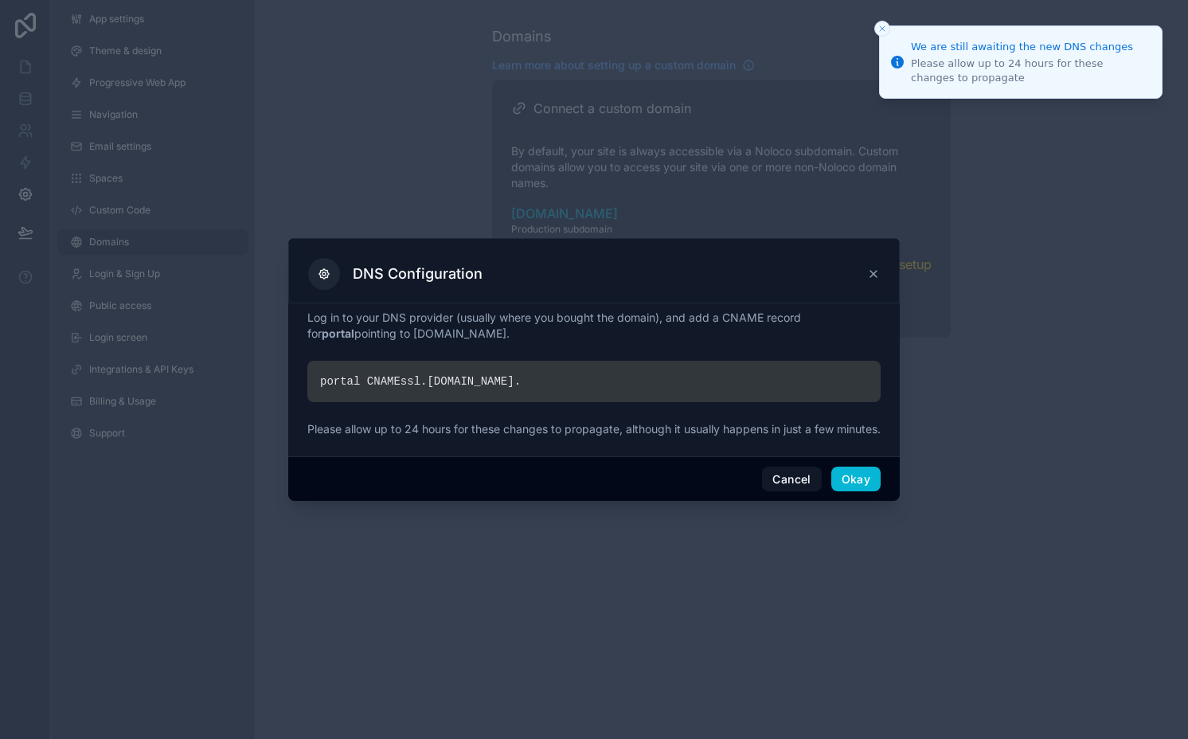
click at [342, 373] on div "portal CNAME ssl. noloco.co ." at bounding box center [593, 381] width 573 height 41
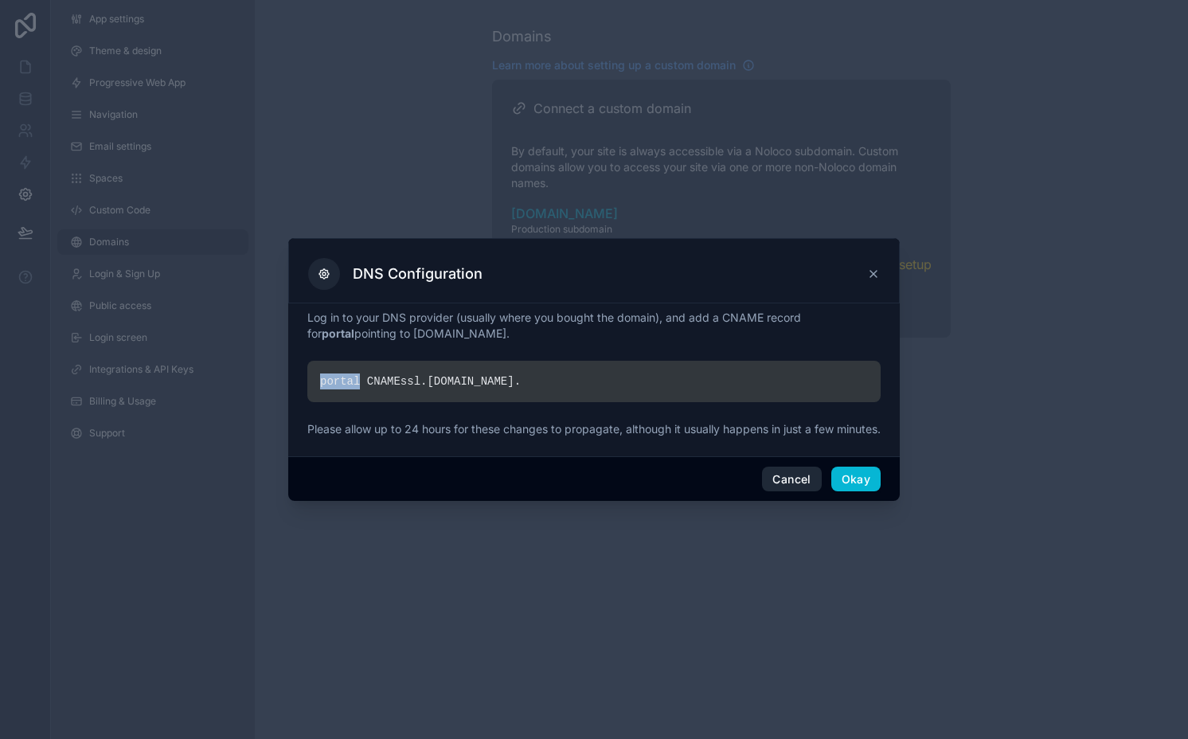
click at [782, 490] on button "Cancel" at bounding box center [791, 479] width 59 height 25
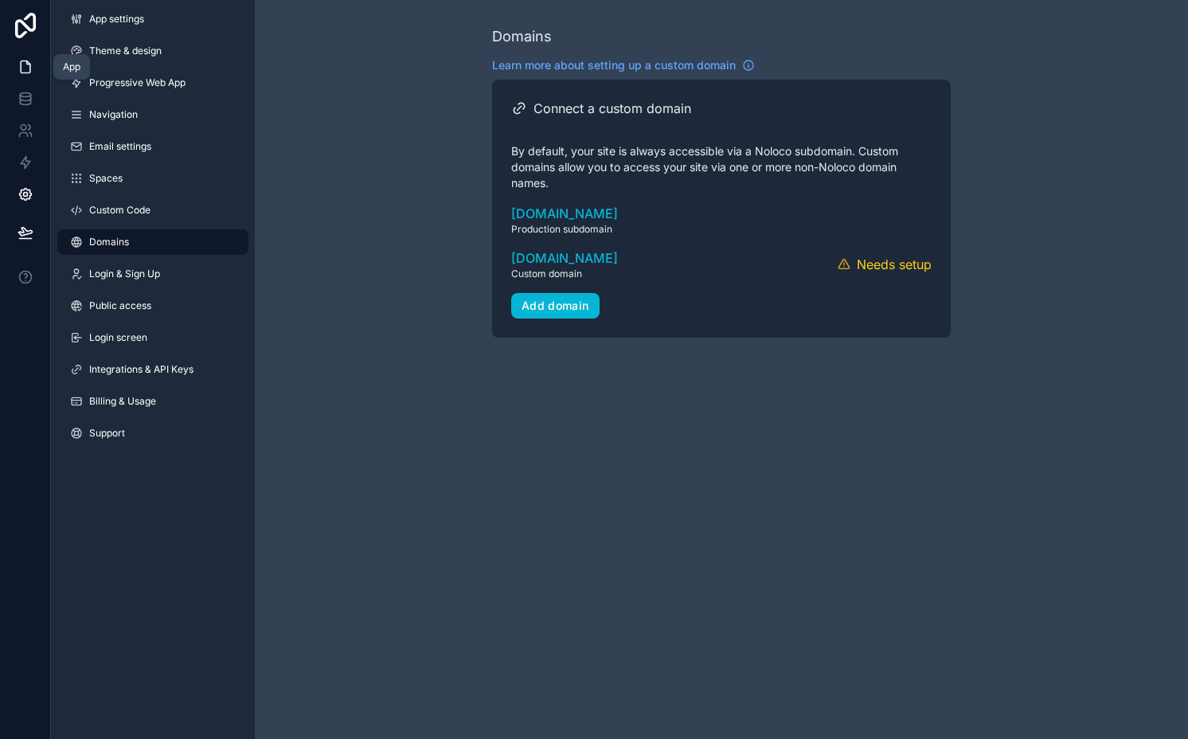
click at [18, 73] on icon at bounding box center [26, 67] width 16 height 16
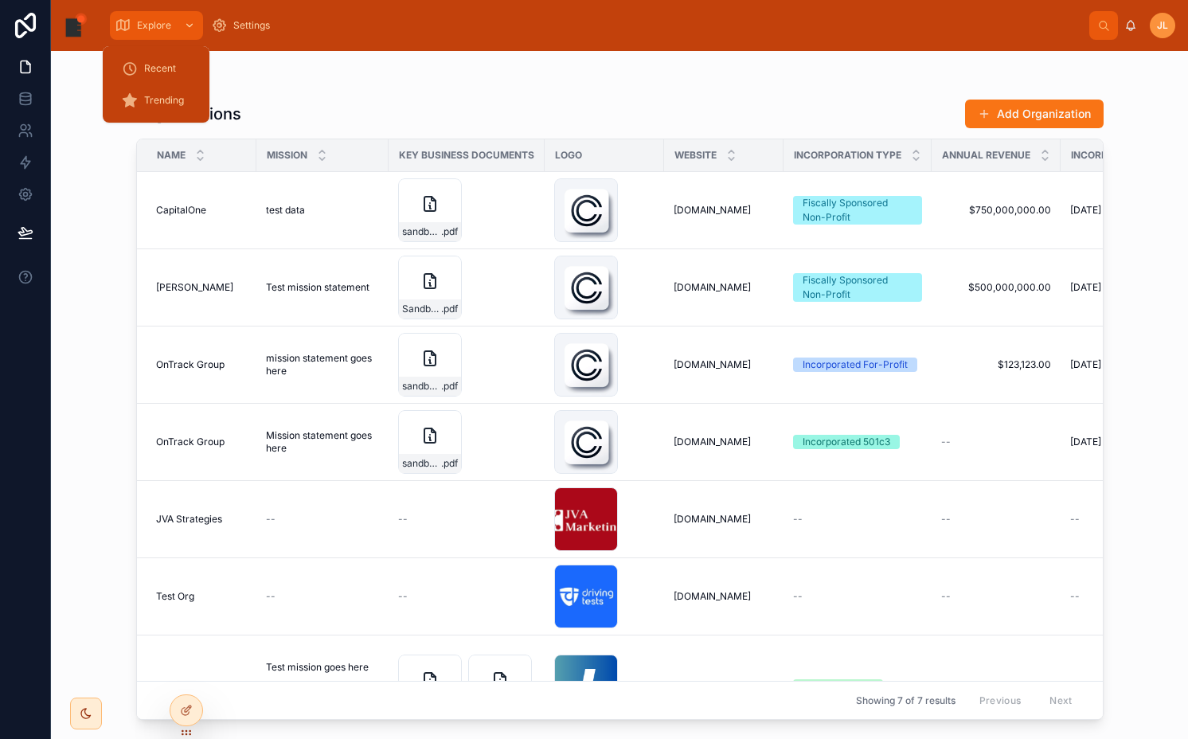
click at [179, 26] on div "scrollable content" at bounding box center [188, 25] width 21 height 25
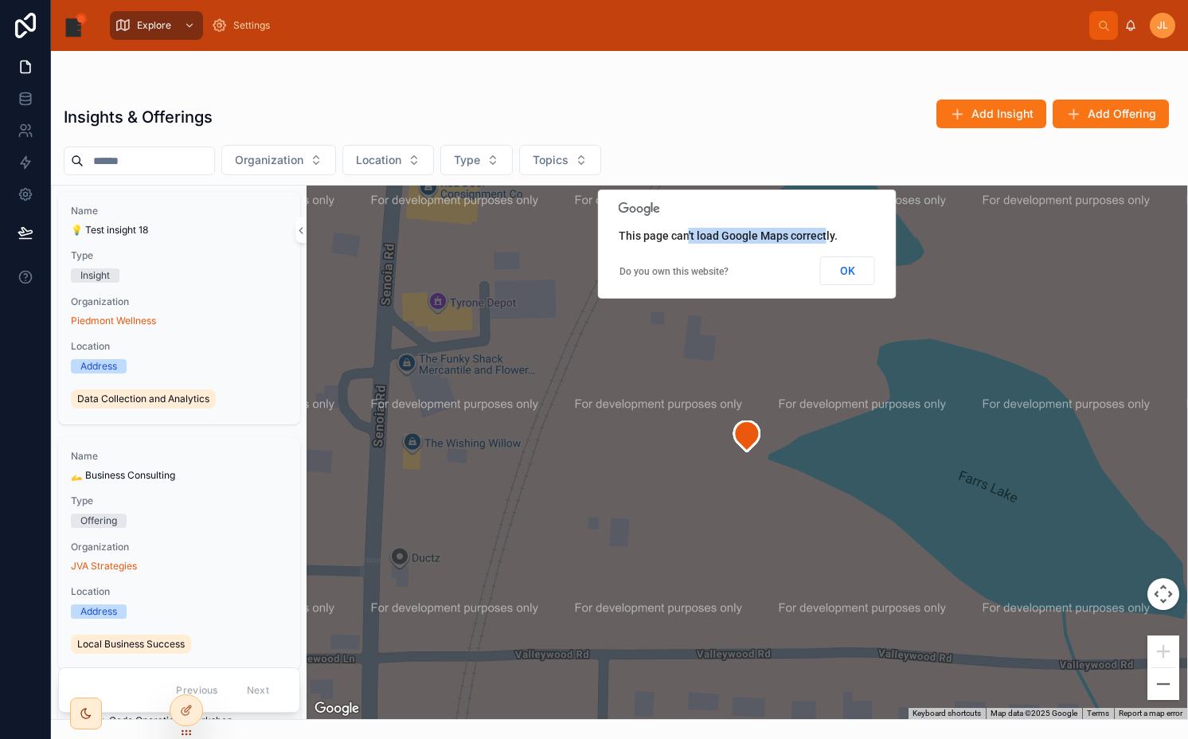
drag, startPoint x: 686, startPoint y: 240, endPoint x: 823, endPoint y: 240, distance: 137.0
click at [823, 240] on span "This page can't load Google Maps correctly." at bounding box center [728, 235] width 219 height 13
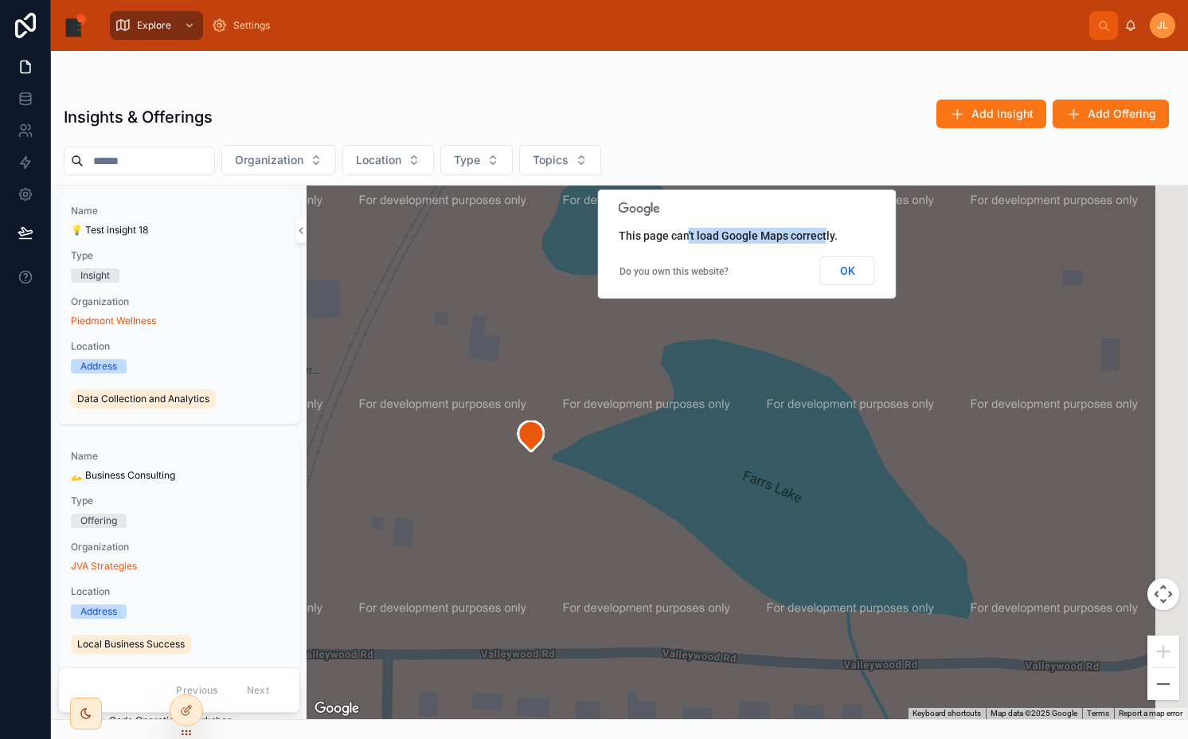
drag, startPoint x: 713, startPoint y: 396, endPoint x: 494, endPoint y: 397, distance: 219.8
click at [494, 397] on div at bounding box center [747, 453] width 881 height 534
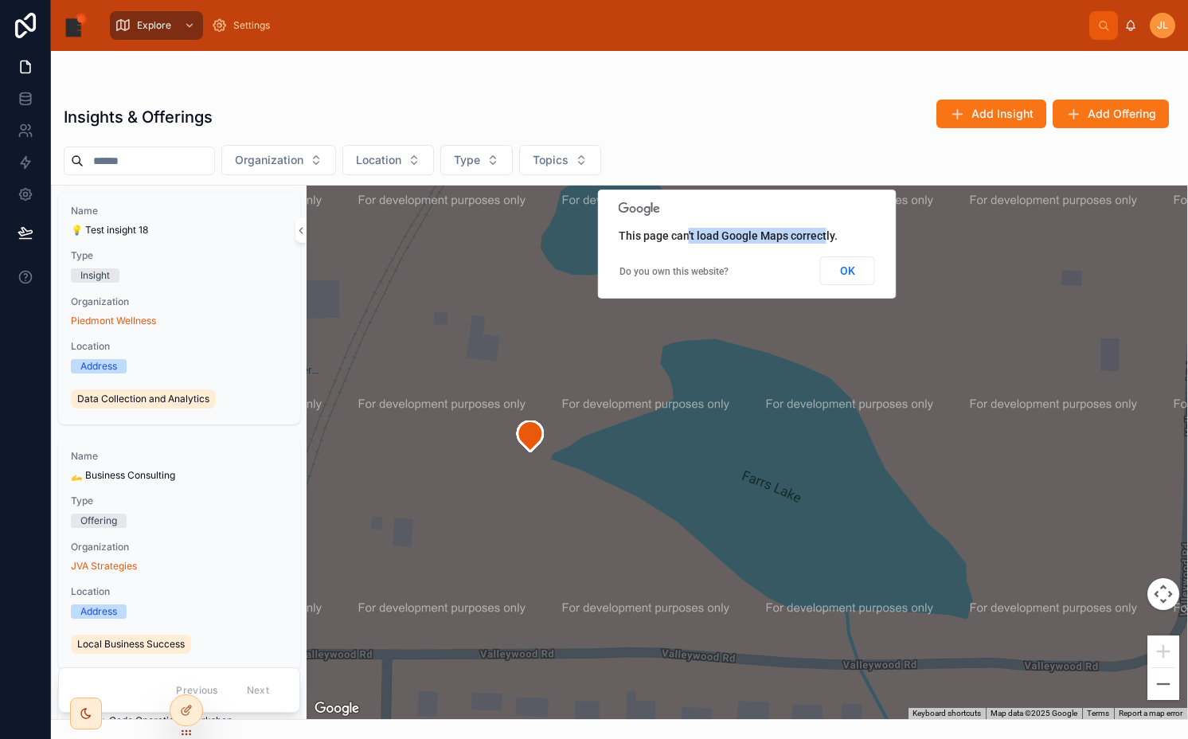
click at [494, 397] on div at bounding box center [747, 453] width 881 height 534
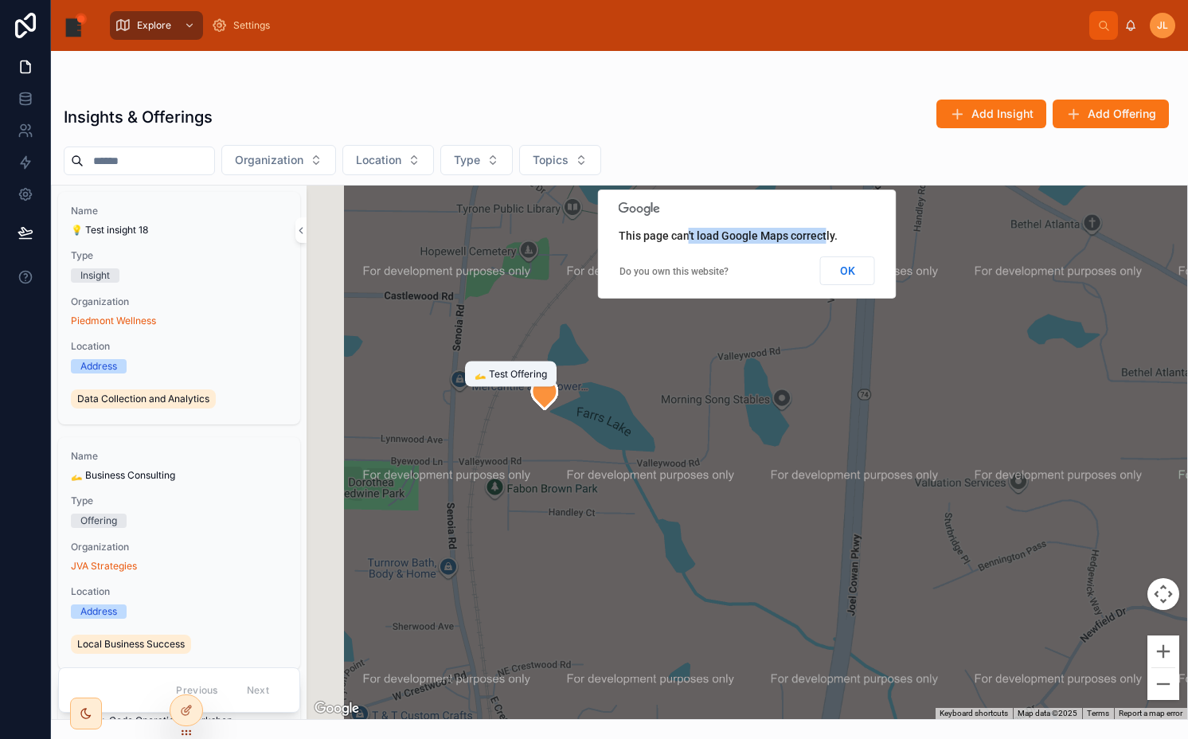
drag, startPoint x: 494, startPoint y: 397, endPoint x: 644, endPoint y: 397, distance: 150.5
click at [557, 397] on icon at bounding box center [544, 394] width 25 height 30
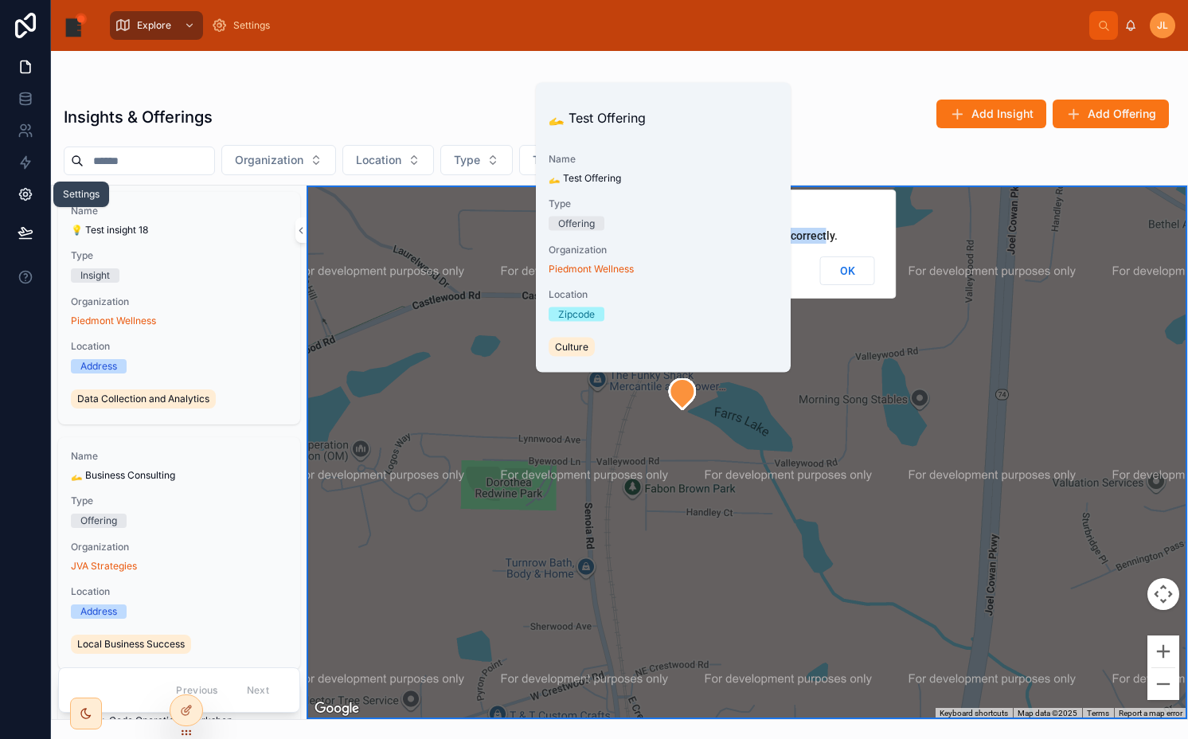
click at [27, 195] on icon at bounding box center [25, 195] width 4 height 4
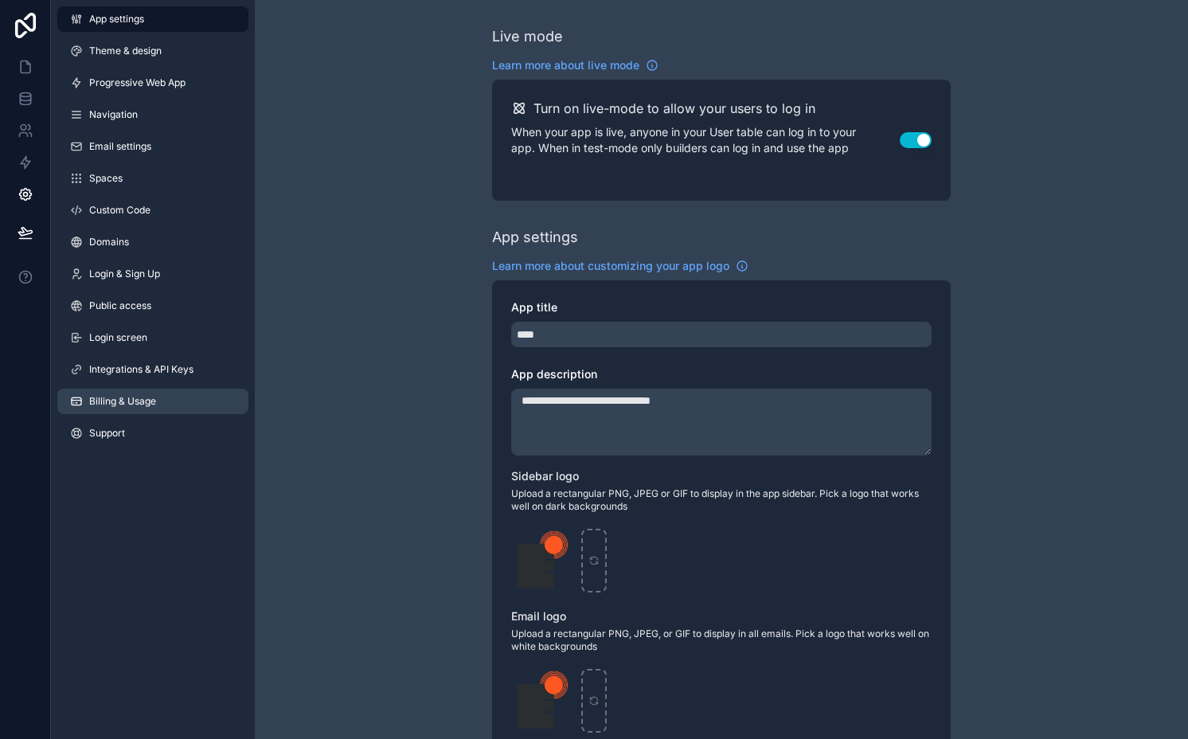
click at [130, 391] on link "Billing & Usage" at bounding box center [152, 401] width 191 height 25
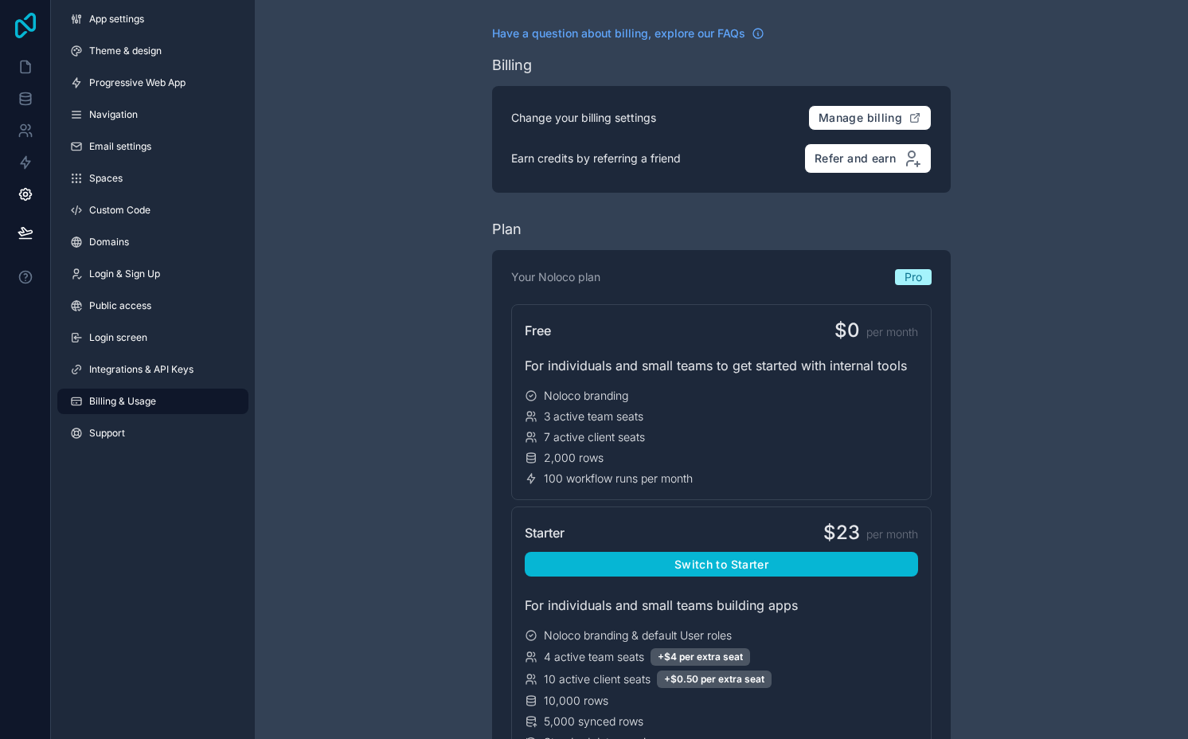
click at [29, 23] on icon at bounding box center [26, 25] width 32 height 25
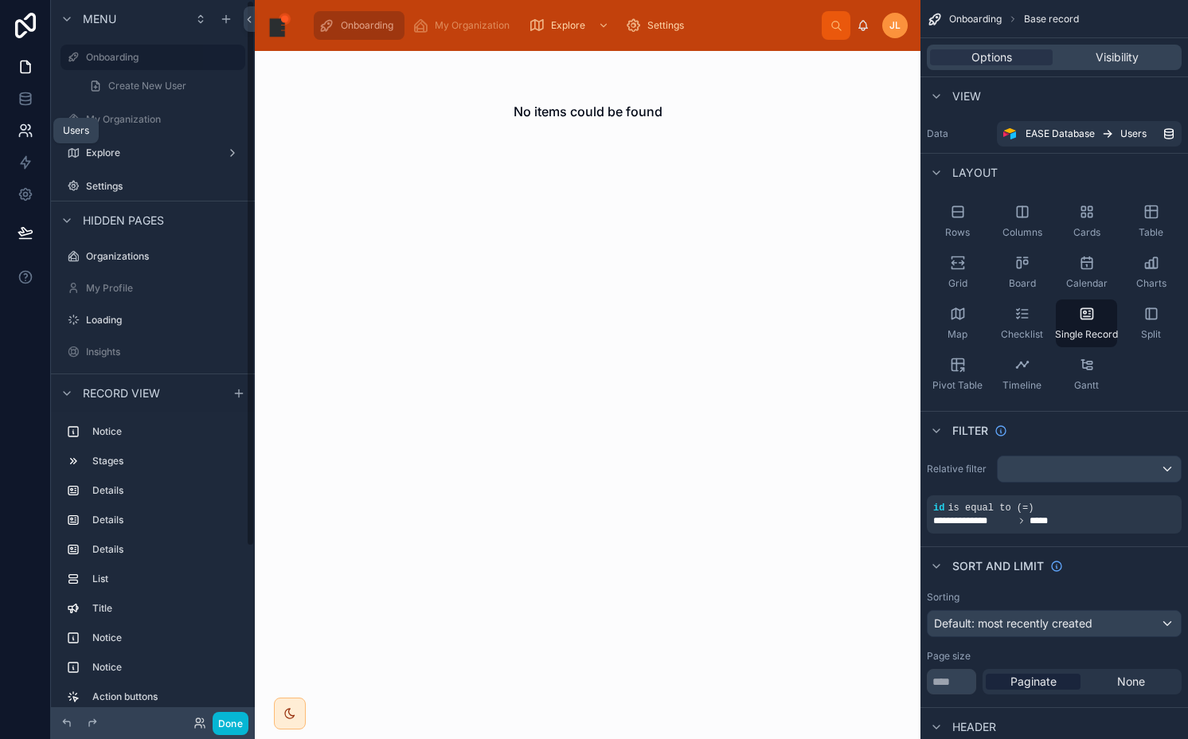
click at [25, 136] on icon at bounding box center [26, 131] width 16 height 16
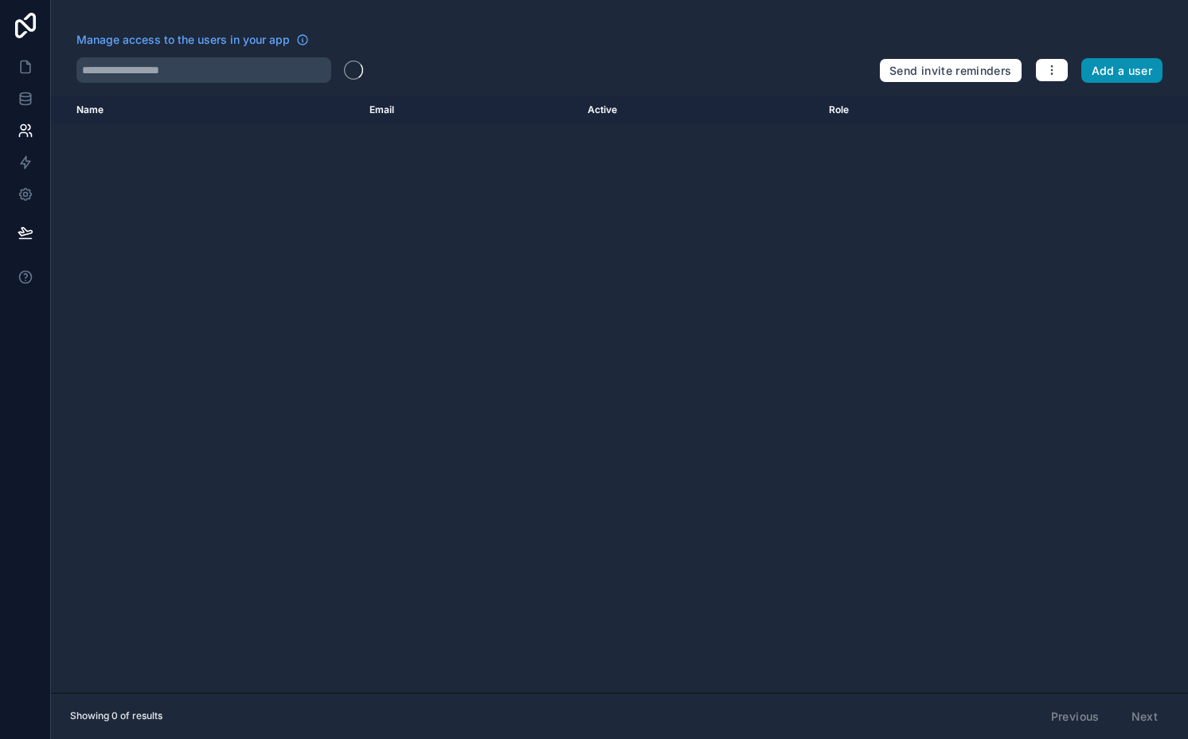
click at [1121, 68] on button "Add a user" at bounding box center [1122, 70] width 82 height 25
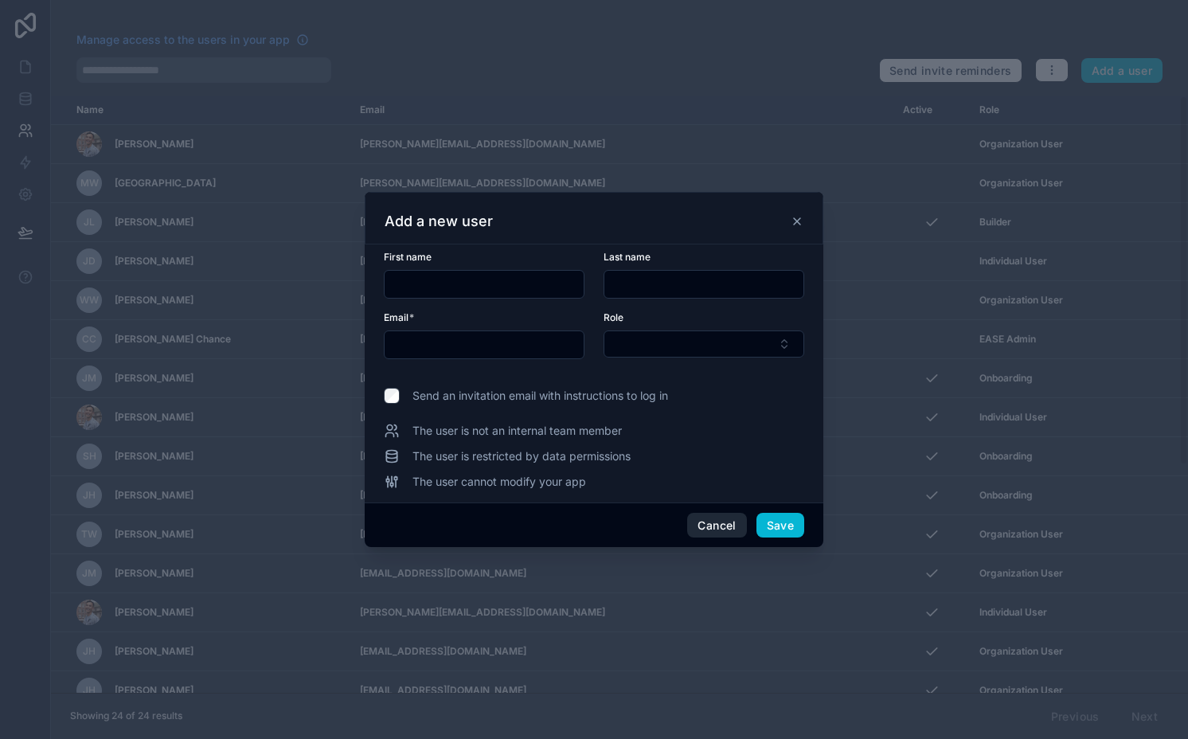
click at [727, 525] on button "Cancel" at bounding box center [716, 525] width 59 height 25
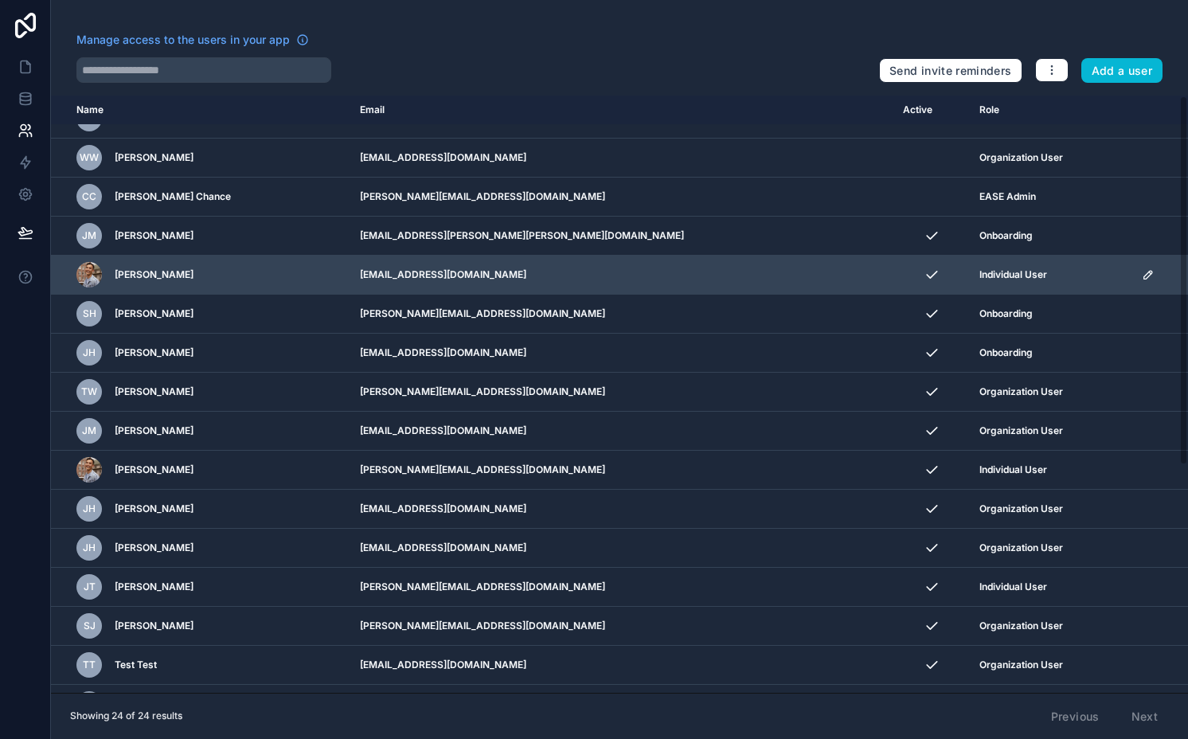
scroll to position [150, 0]
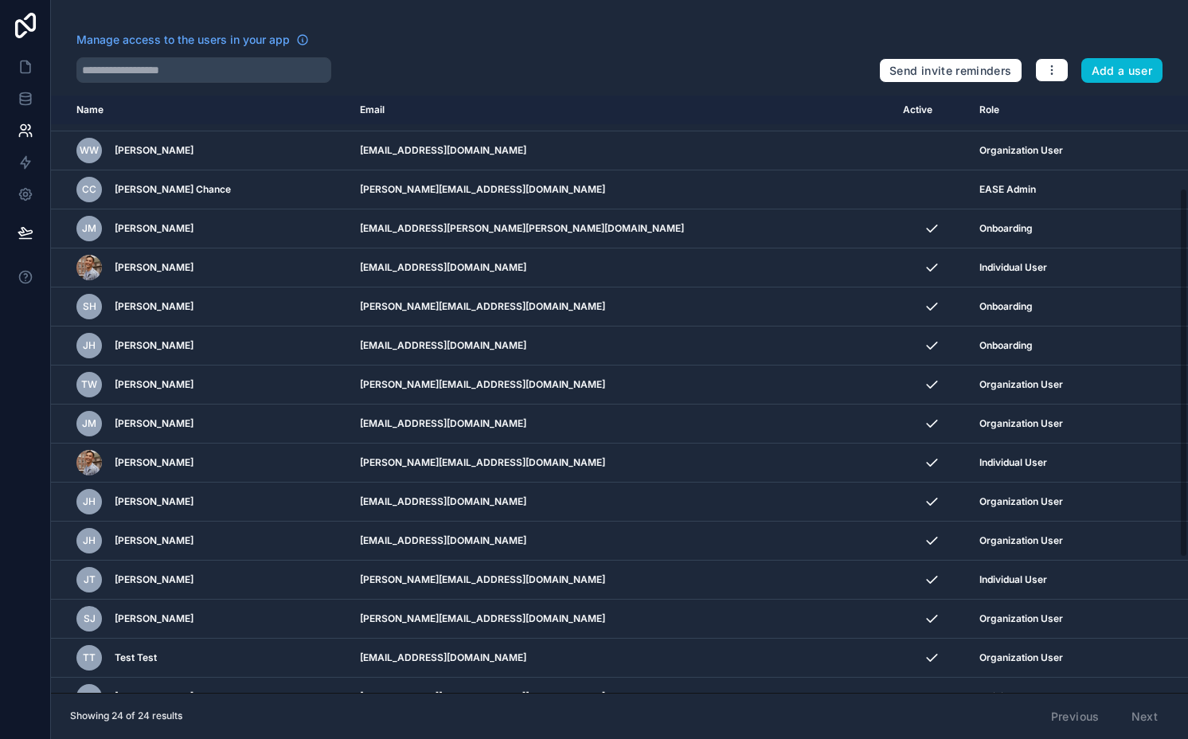
click at [1109, 87] on div "Manage access to the users in your app Send invite reminders Add a user Name Em…" at bounding box center [619, 369] width 1137 height 739
click at [1109, 73] on button "Add a user" at bounding box center [1122, 70] width 82 height 25
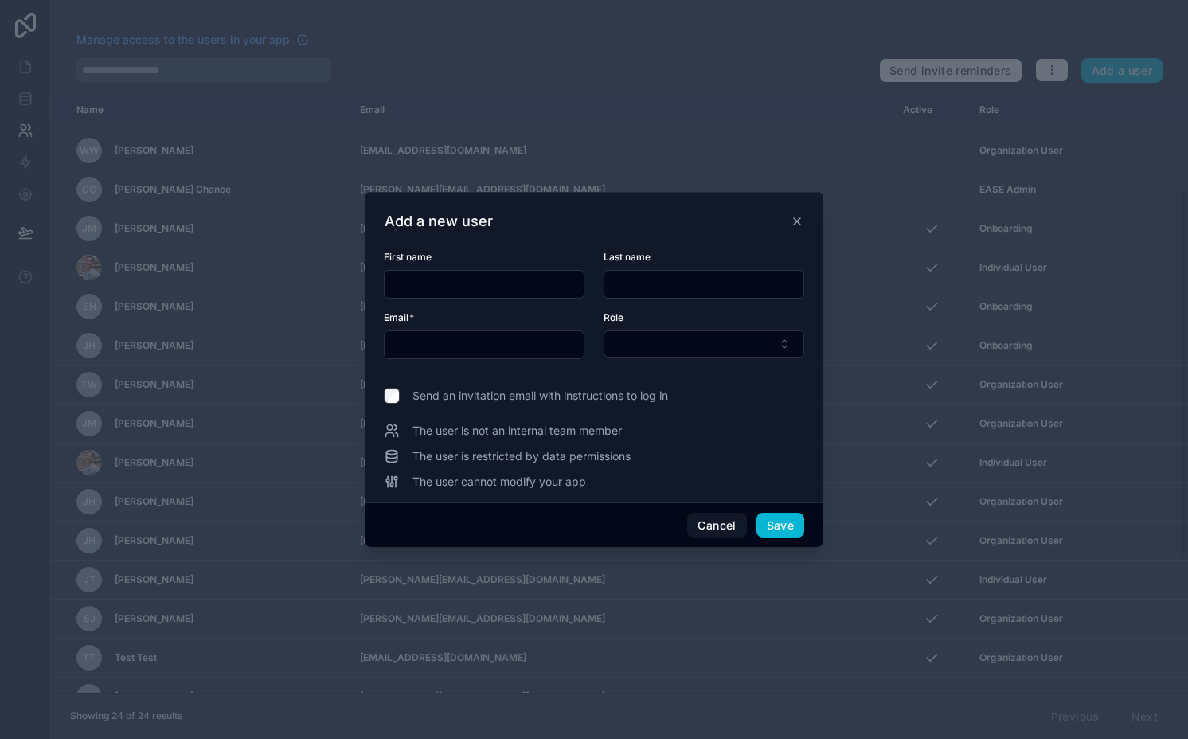
click at [515, 295] on input "text" at bounding box center [484, 284] width 199 height 22
type input "**"
type input "***"
click at [680, 291] on input "text" at bounding box center [703, 284] width 199 height 22
type input "****"
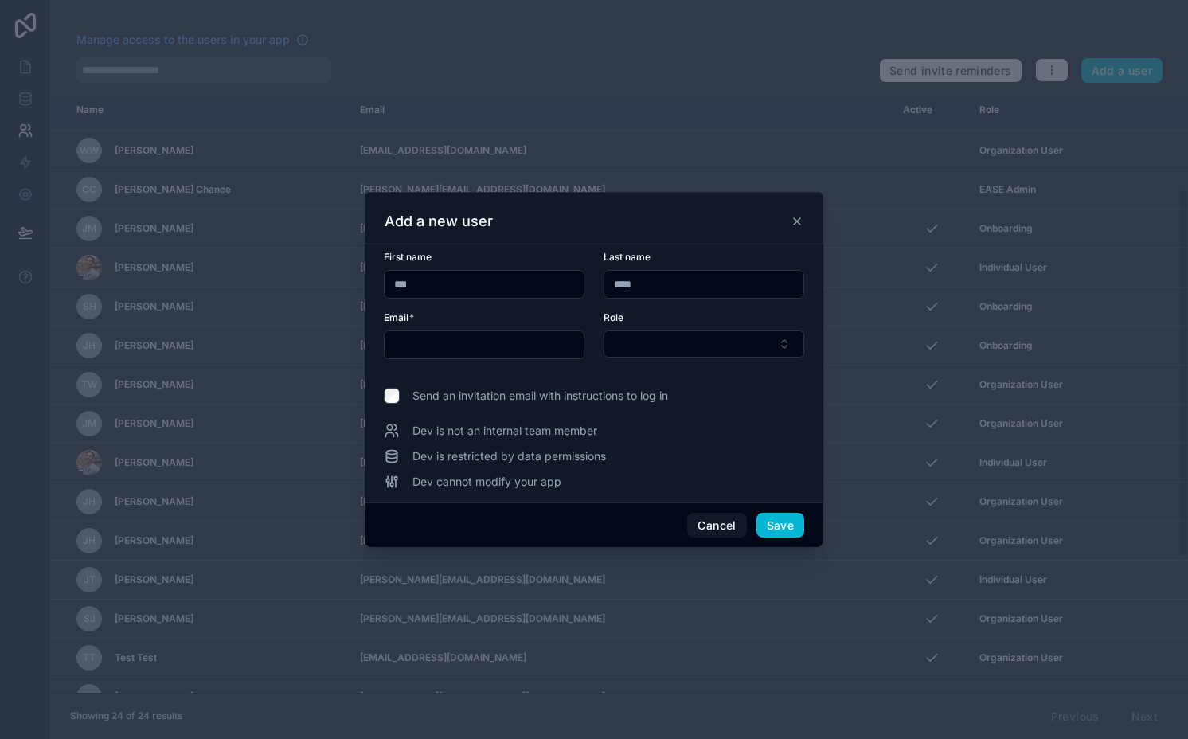
click at [516, 293] on input "***" at bounding box center [484, 284] width 199 height 22
type input "********"
click at [664, 292] on input "****" at bounding box center [703, 284] width 199 height 22
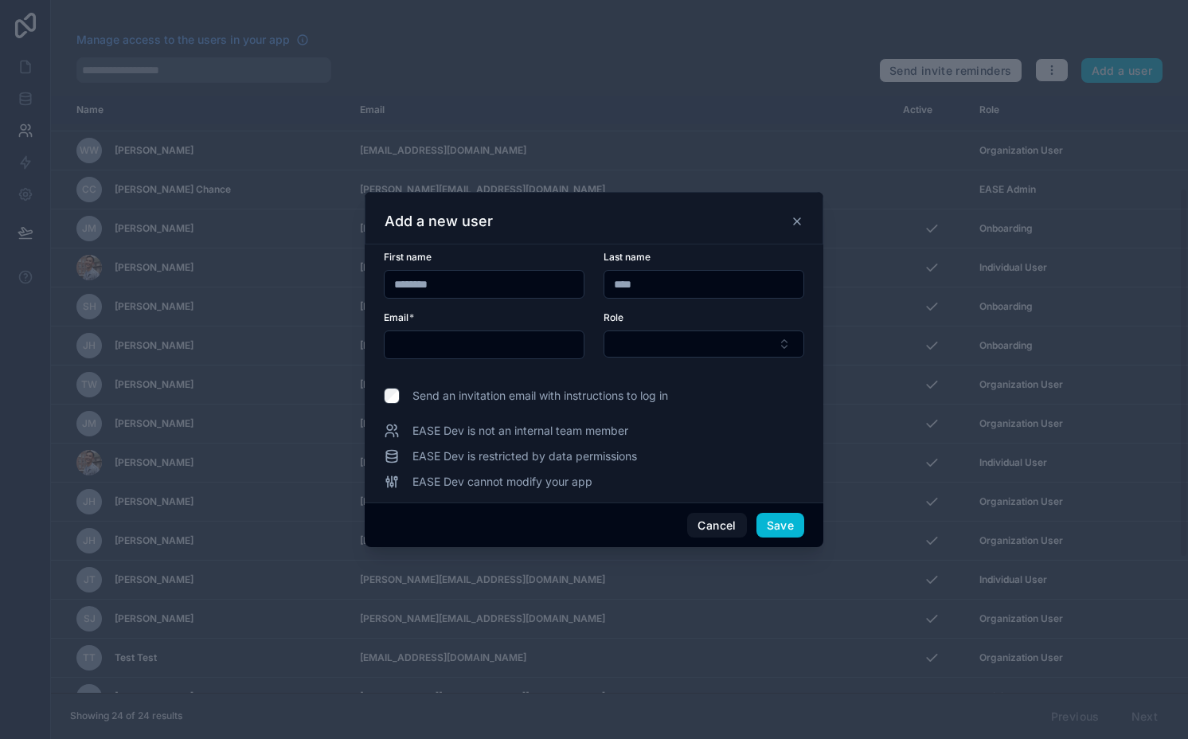
click at [664, 292] on input "****" at bounding box center [703, 284] width 199 height 22
click at [510, 350] on input "text" at bounding box center [484, 345] width 199 height 22
paste input "**********"
type input "**********"
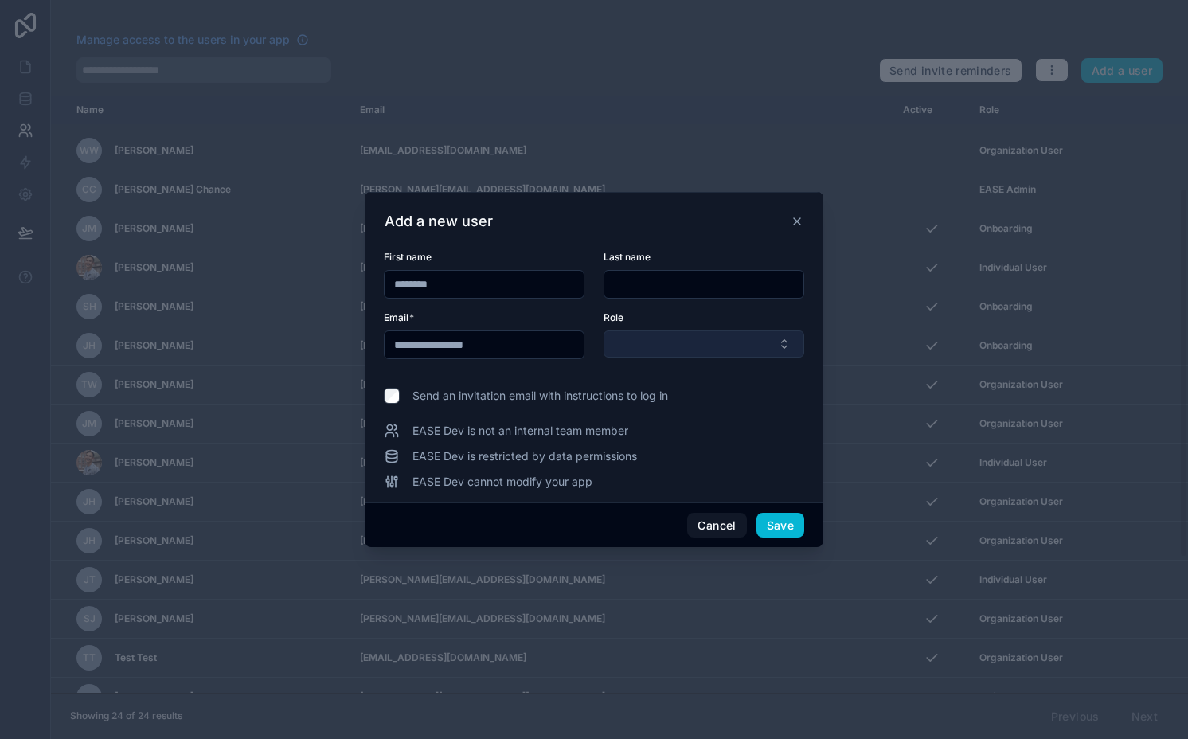
click at [636, 350] on button "Select Button" at bounding box center [704, 343] width 201 height 27
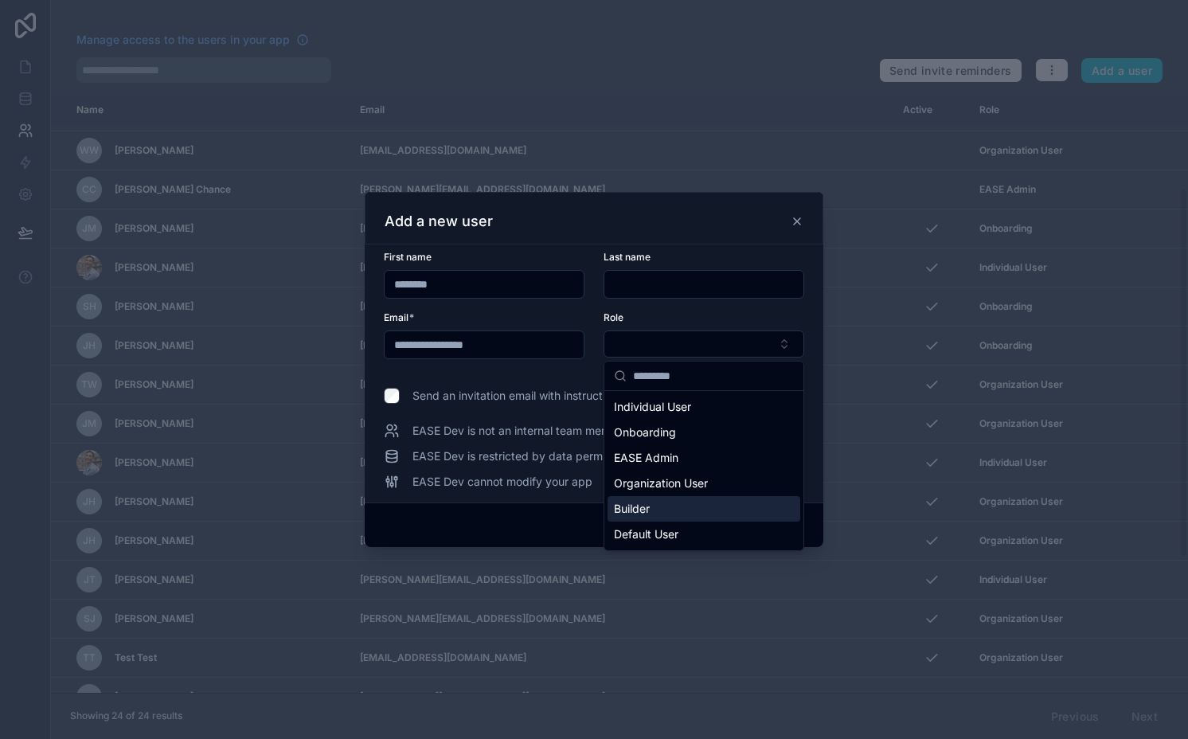
click at [658, 500] on div "Builder" at bounding box center [704, 508] width 193 height 25
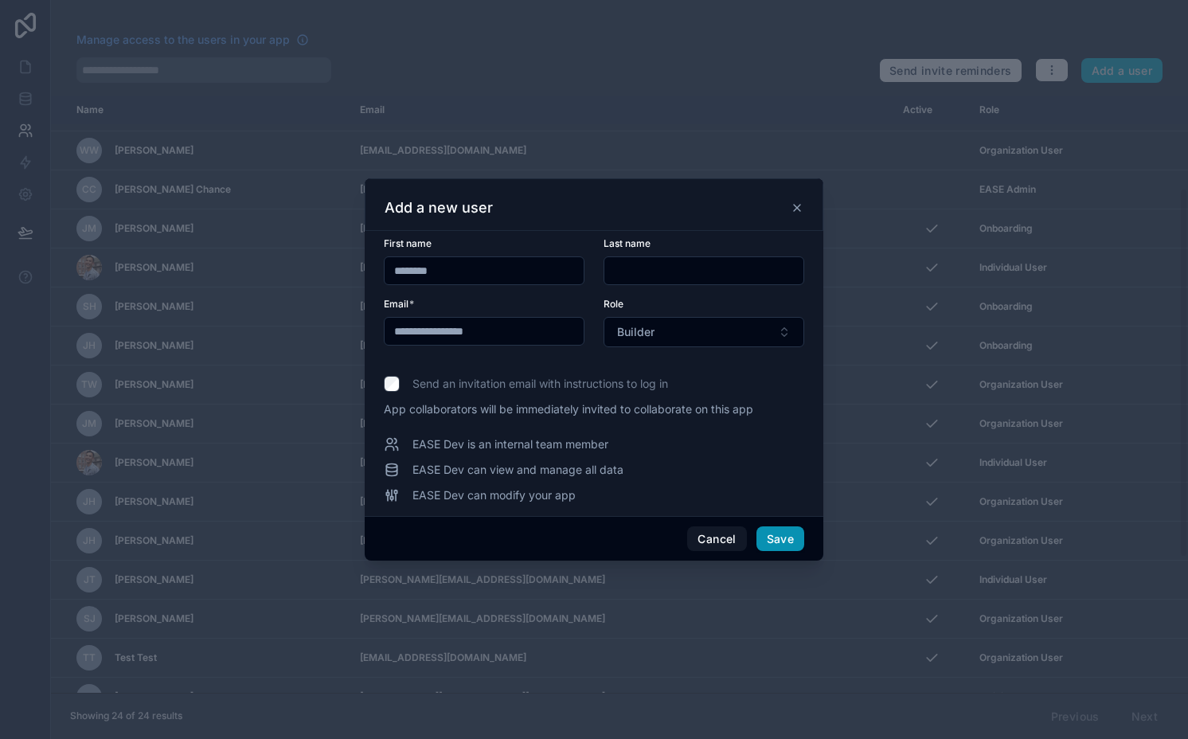
click at [768, 537] on button "Save" at bounding box center [780, 538] width 48 height 25
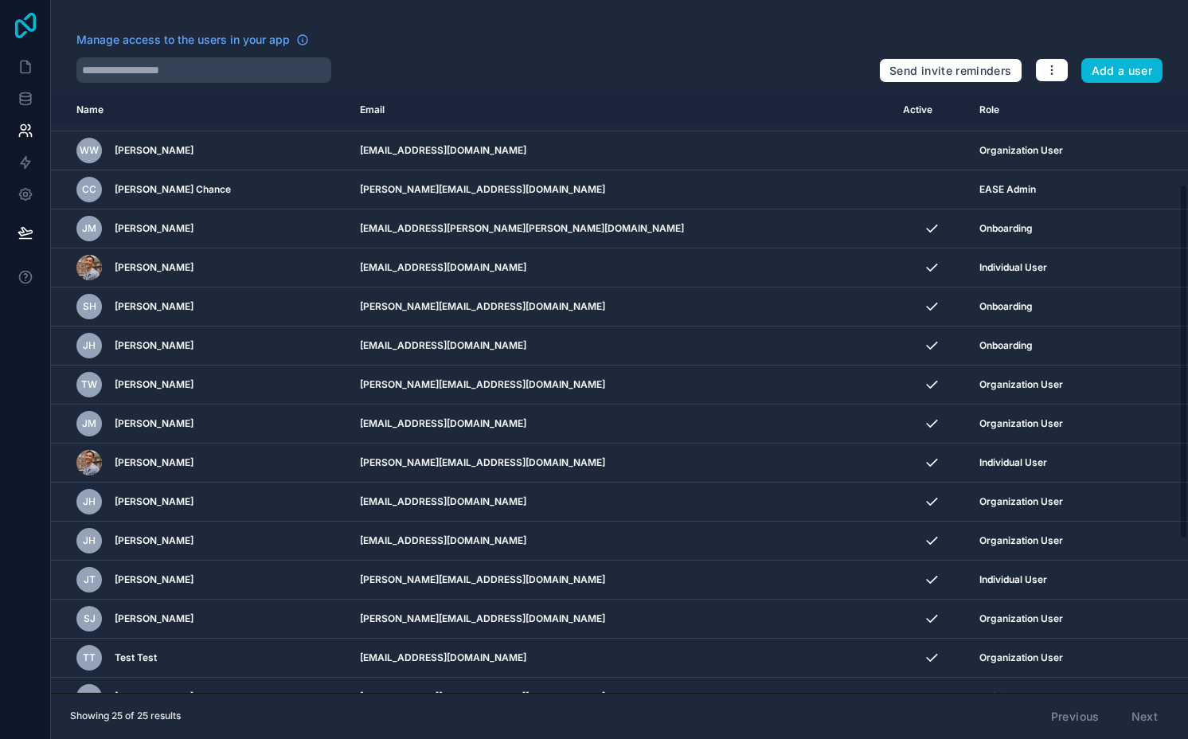
click at [22, 23] on icon at bounding box center [25, 25] width 21 height 25
